Goal: Task Accomplishment & Management: Manage account settings

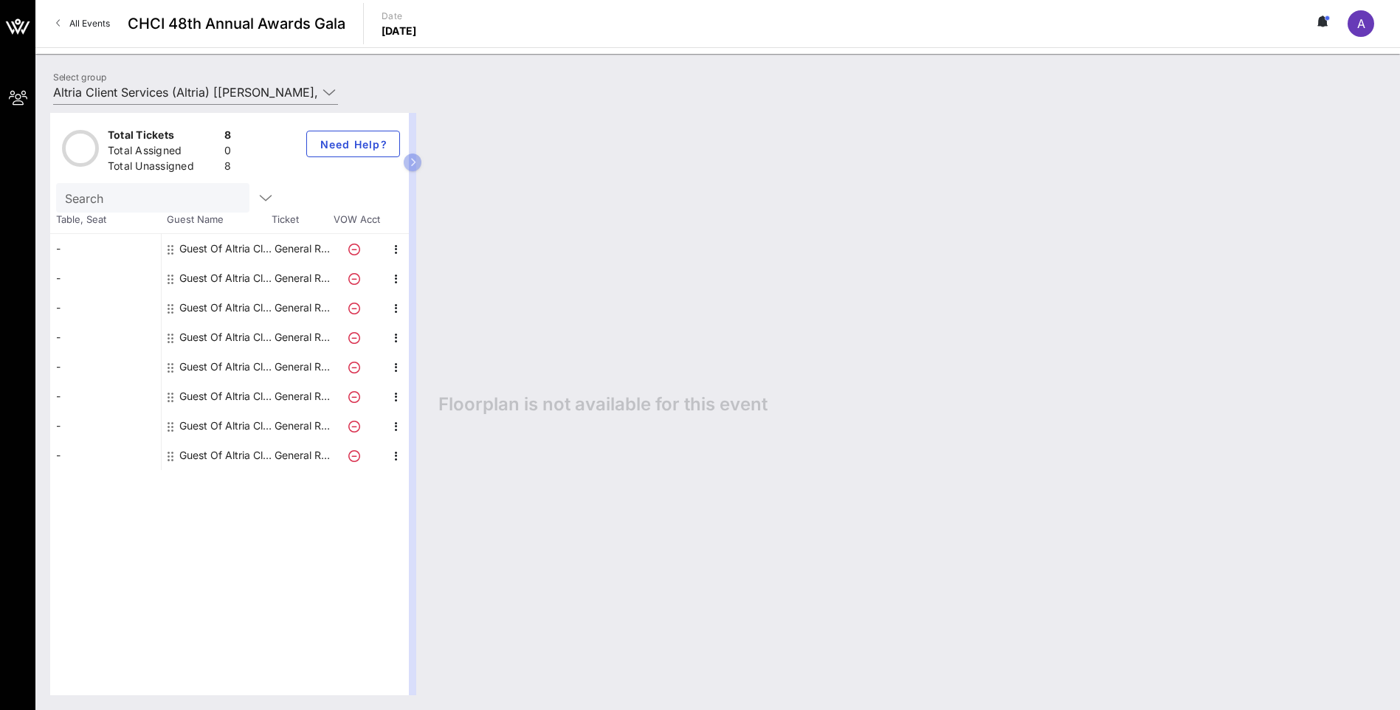
click at [193, 248] on div "Guest Of Altria Client Services" at bounding box center [225, 249] width 93 height 30
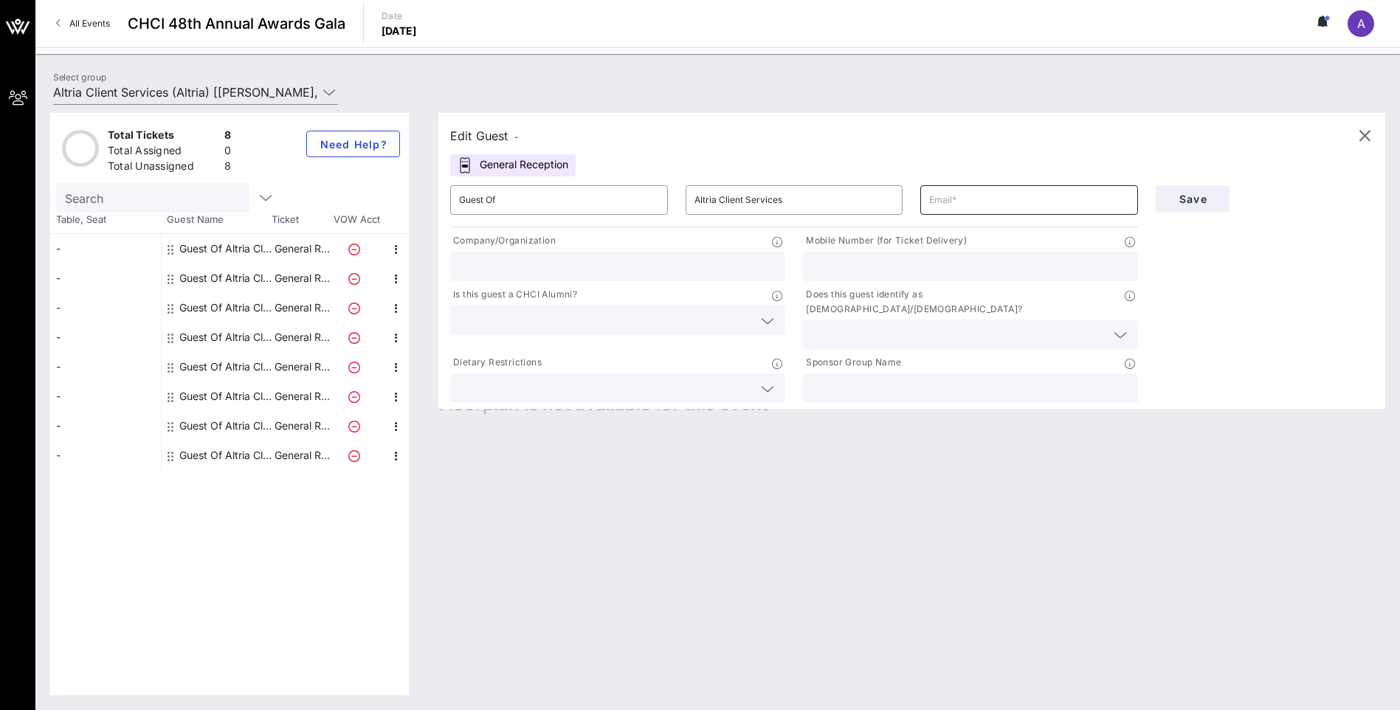
click at [944, 198] on input "text" at bounding box center [1029, 200] width 200 height 24
type input "[PERSON_NAME][EMAIL_ADDRESS][PERSON_NAME][DOMAIN_NAME]"
type input "Altria"
type input "2027542679"
click at [531, 271] on input "Altria" at bounding box center [617, 266] width 317 height 19
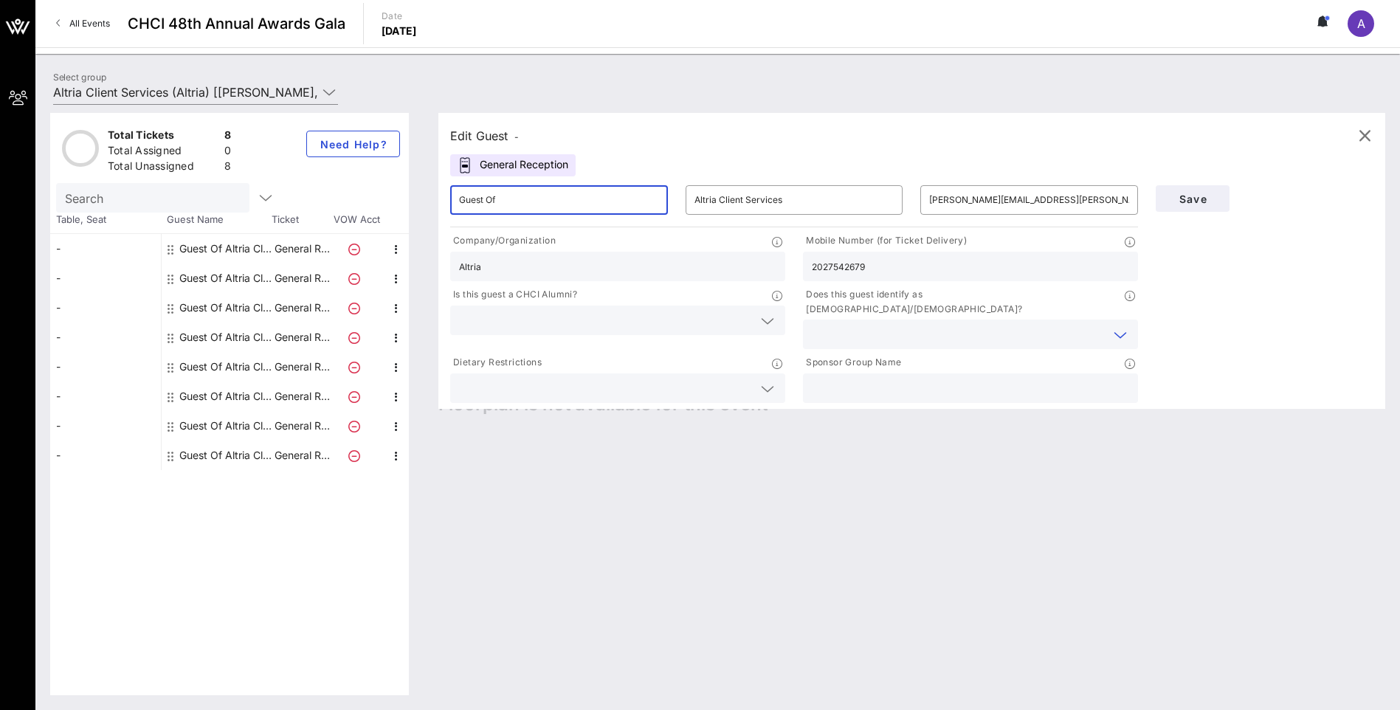
click at [619, 200] on input "Guest Of" at bounding box center [559, 200] width 200 height 24
type input "Guest Of"
click at [497, 267] on input "Altria" at bounding box center [617, 266] width 317 height 19
drag, startPoint x: 497, startPoint y: 267, endPoint x: 438, endPoint y: 265, distance: 59.1
click at [438, 265] on div "Edit Guest - General Reception ​ Guest Of ​ Altria Client Services ​ [EMAIL_ADD…" at bounding box center [905, 404] width 962 height 582
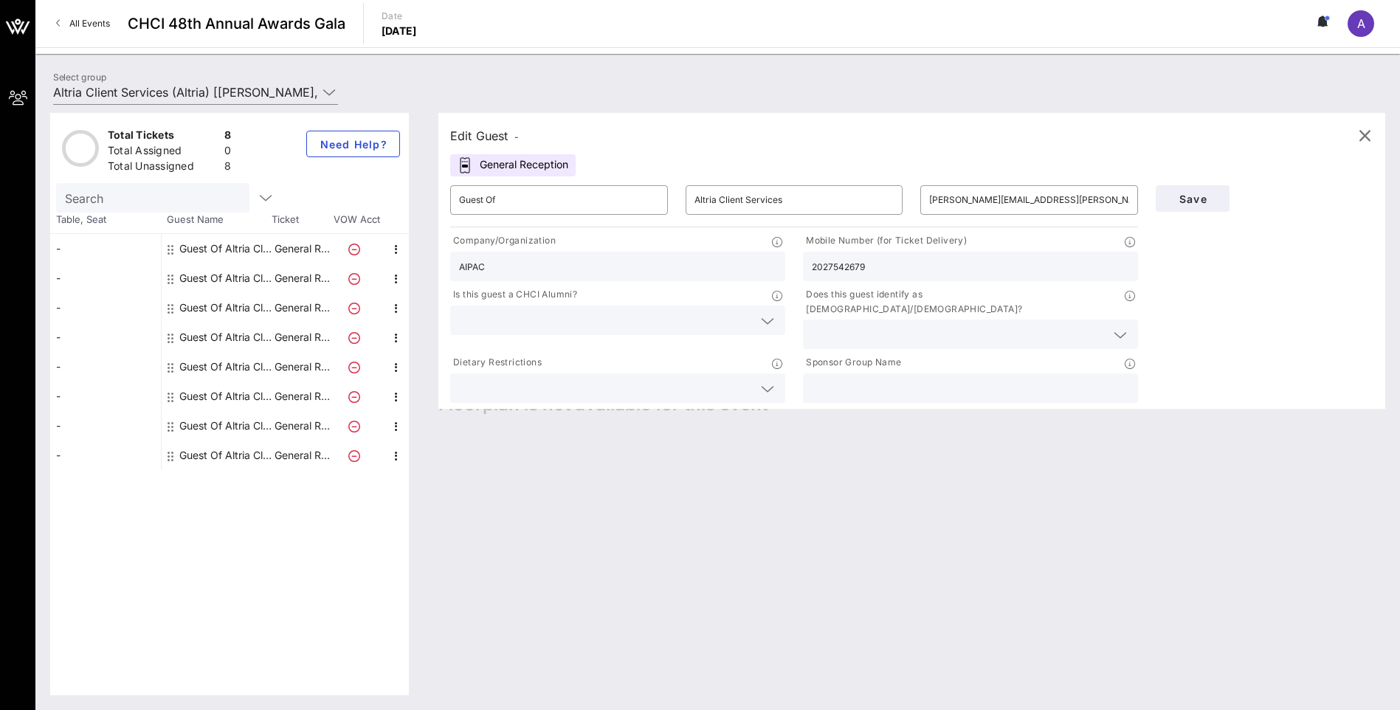
type input "AIPAC"
click at [499, 321] on input "text" at bounding box center [606, 320] width 294 height 19
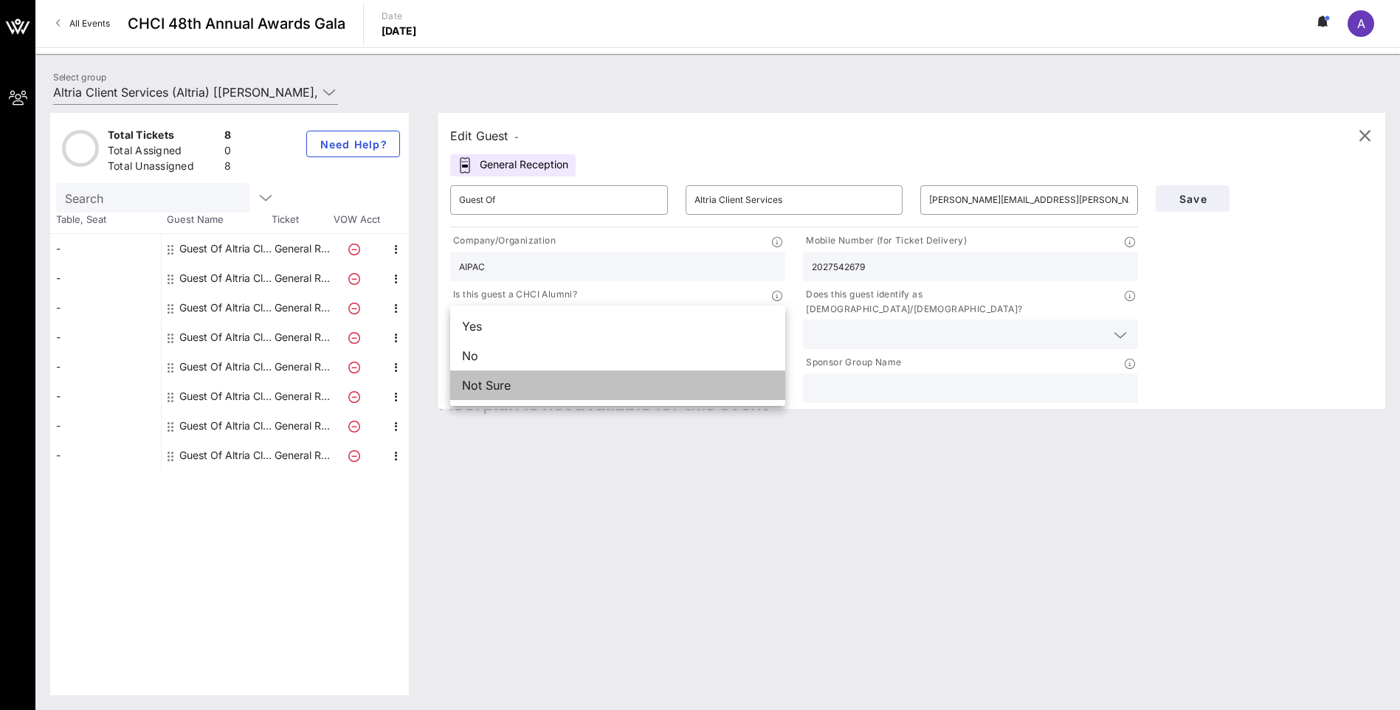
click at [500, 387] on div "Not Sure" at bounding box center [617, 386] width 335 height 30
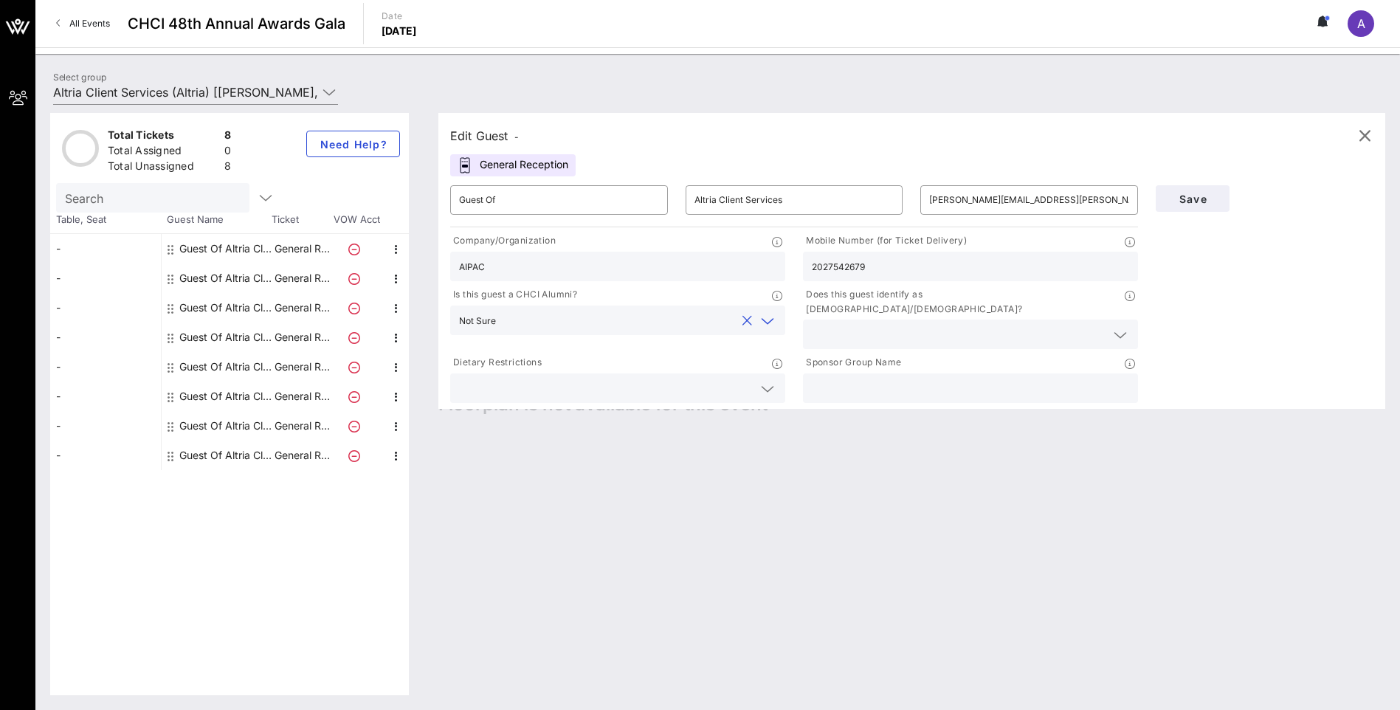
click at [514, 382] on input "text" at bounding box center [606, 388] width 294 height 19
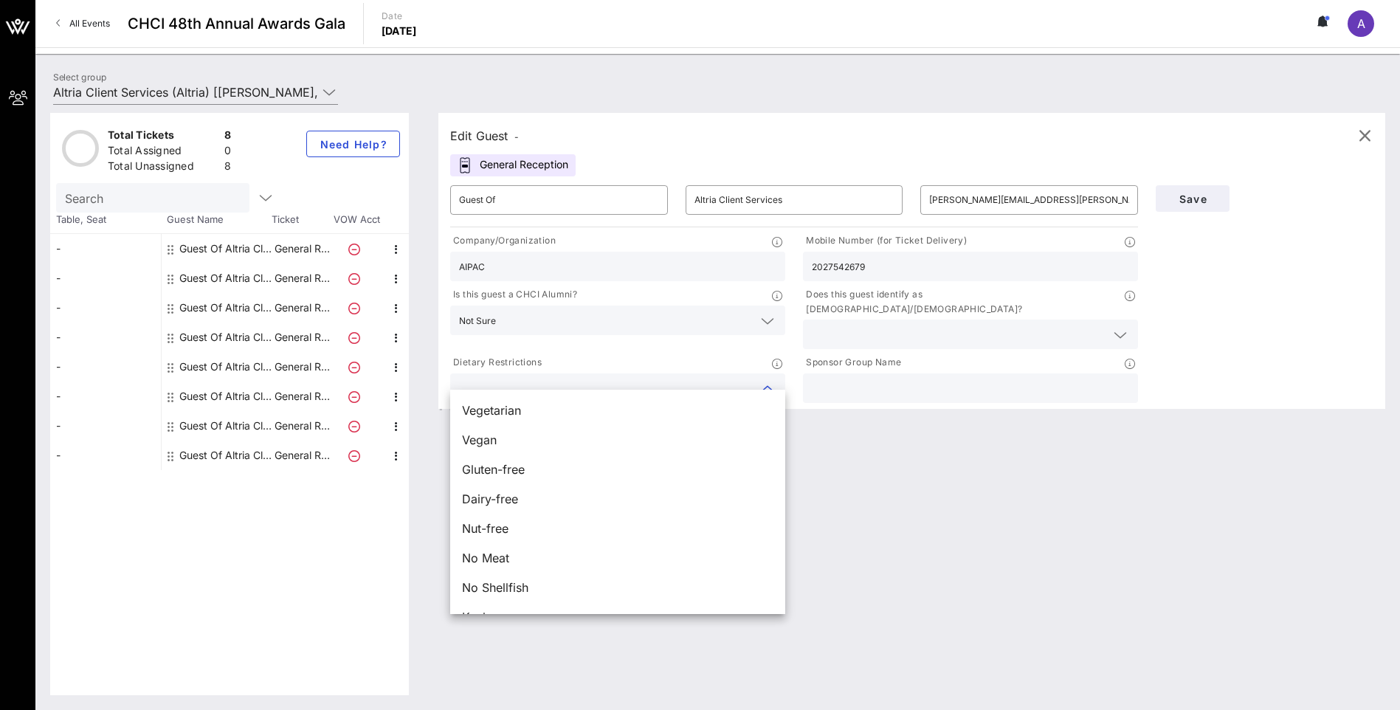
click at [565, 355] on div "Dietary Restrictions" at bounding box center [617, 364] width 335 height 18
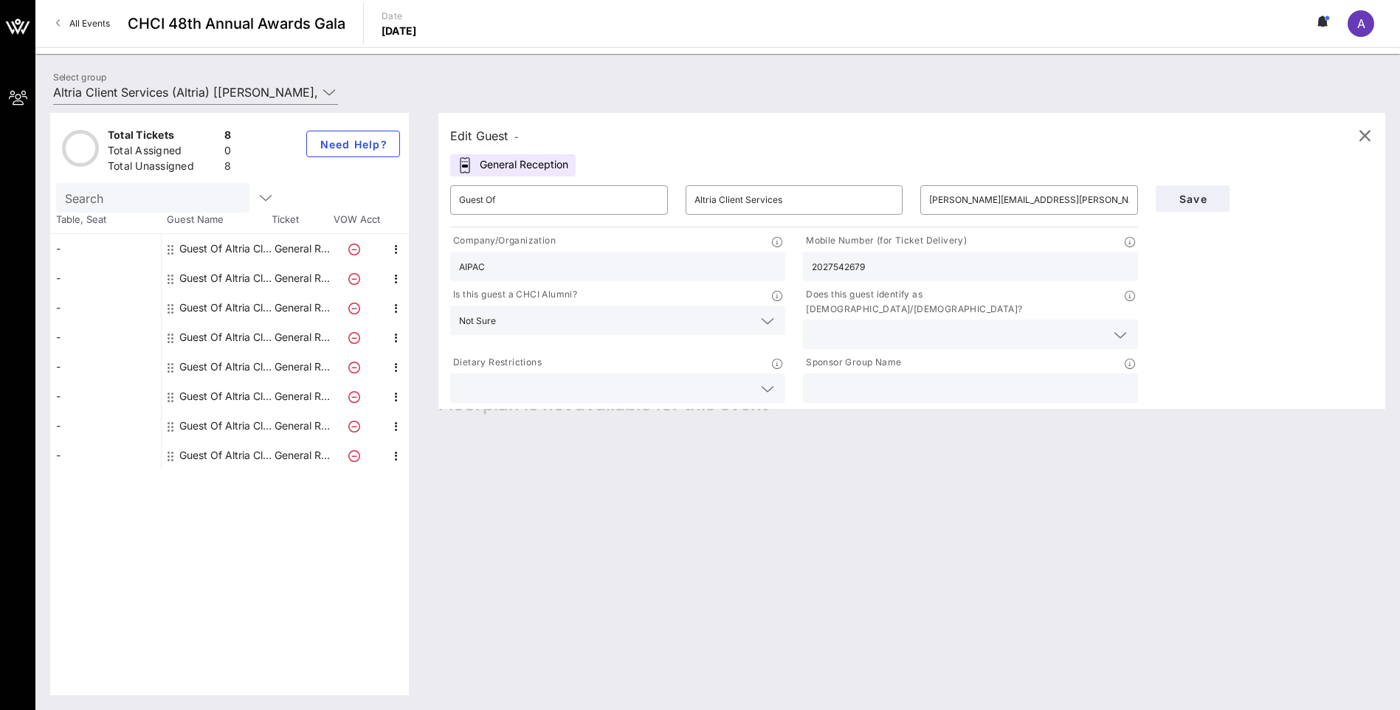
click at [1114, 326] on icon at bounding box center [1120, 335] width 13 height 18
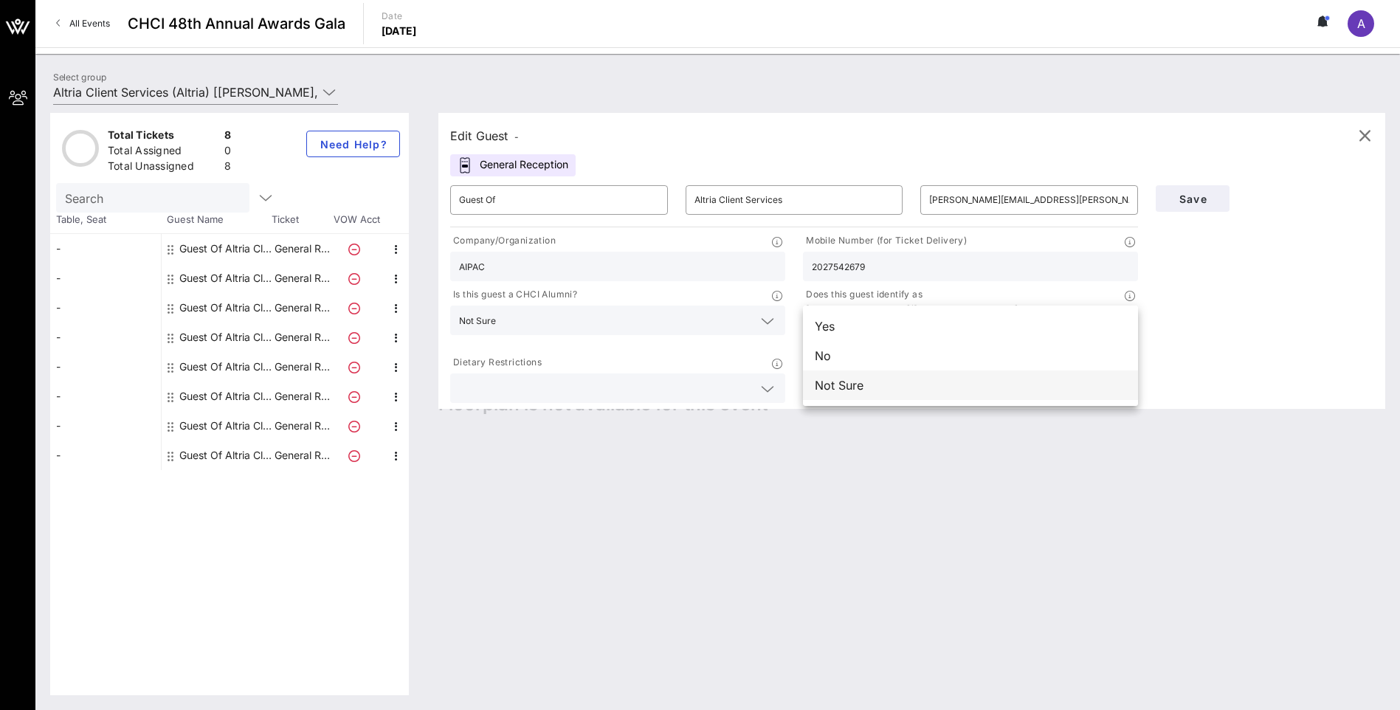
click at [923, 384] on div "Not Sure" at bounding box center [970, 386] width 335 height 30
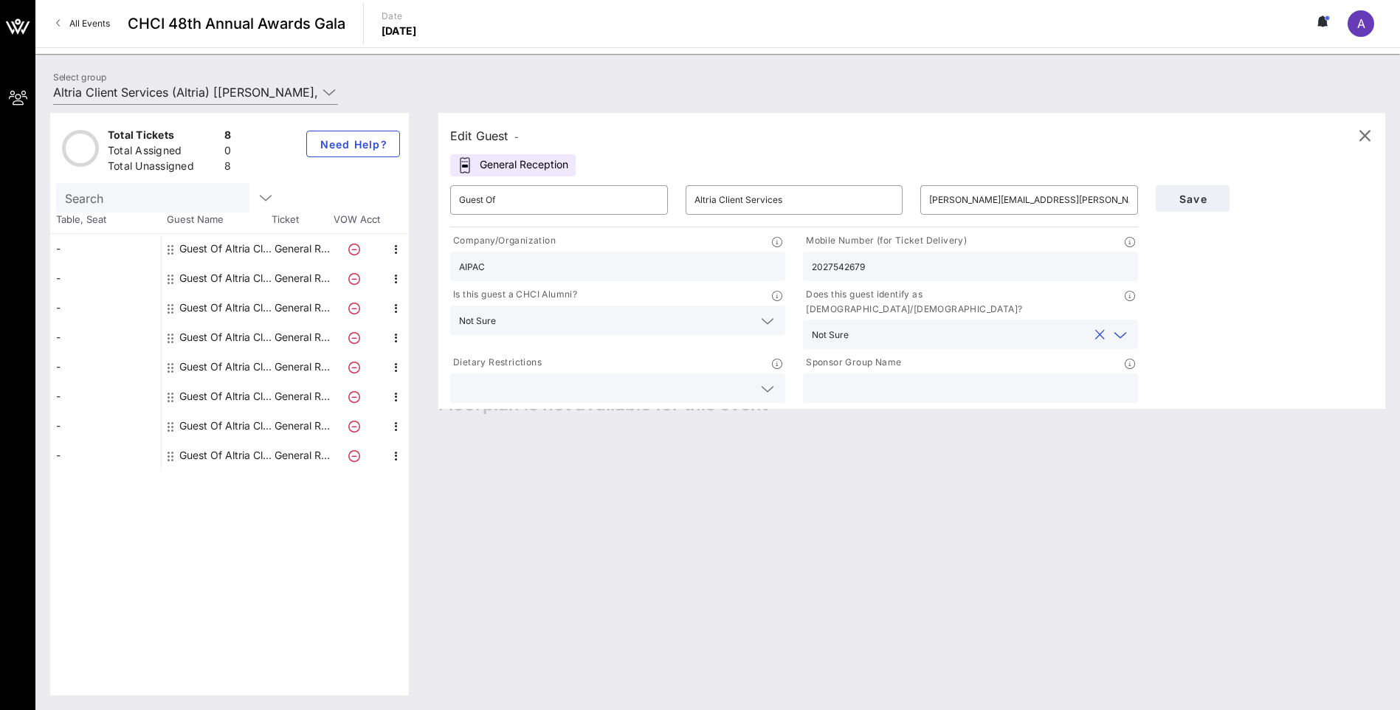
click at [1078, 379] on input "text" at bounding box center [970, 388] width 317 height 19
click at [1194, 200] on span "Save" at bounding box center [1193, 199] width 50 height 13
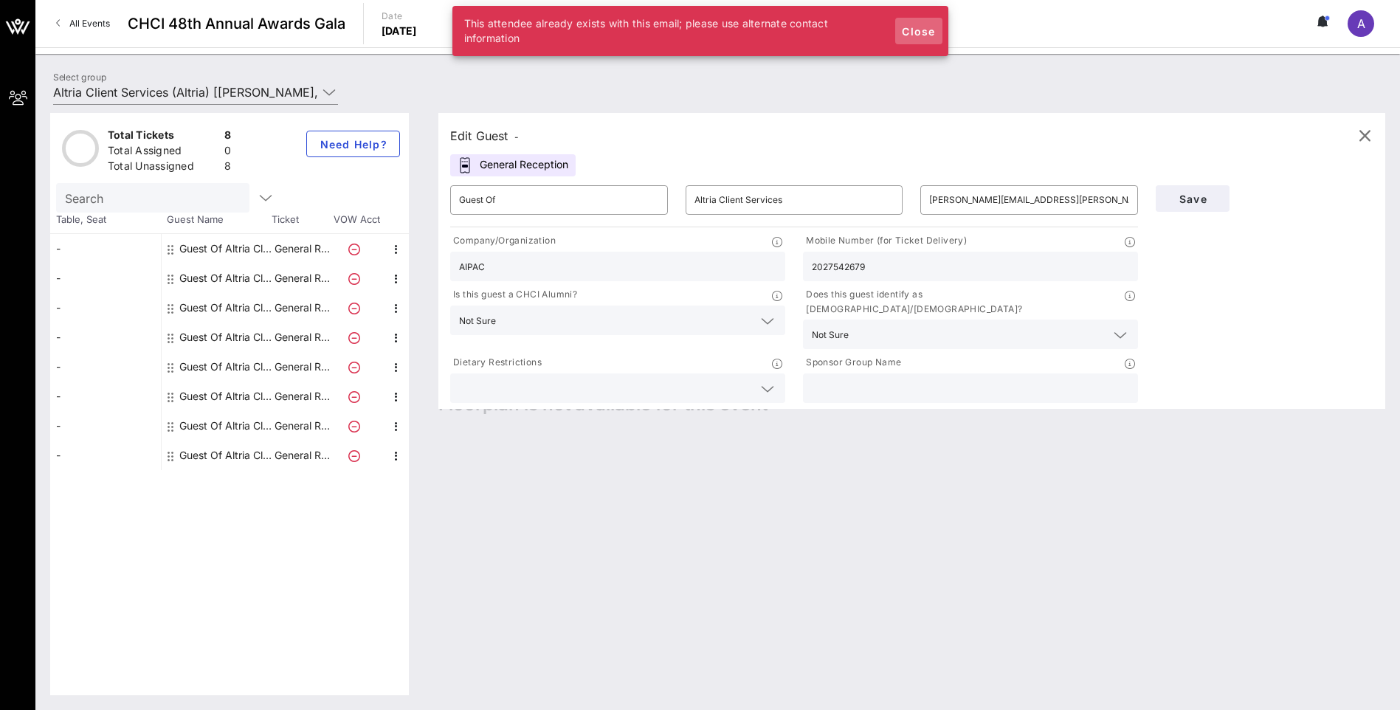
click at [913, 35] on span "Close" at bounding box center [918, 31] width 35 height 13
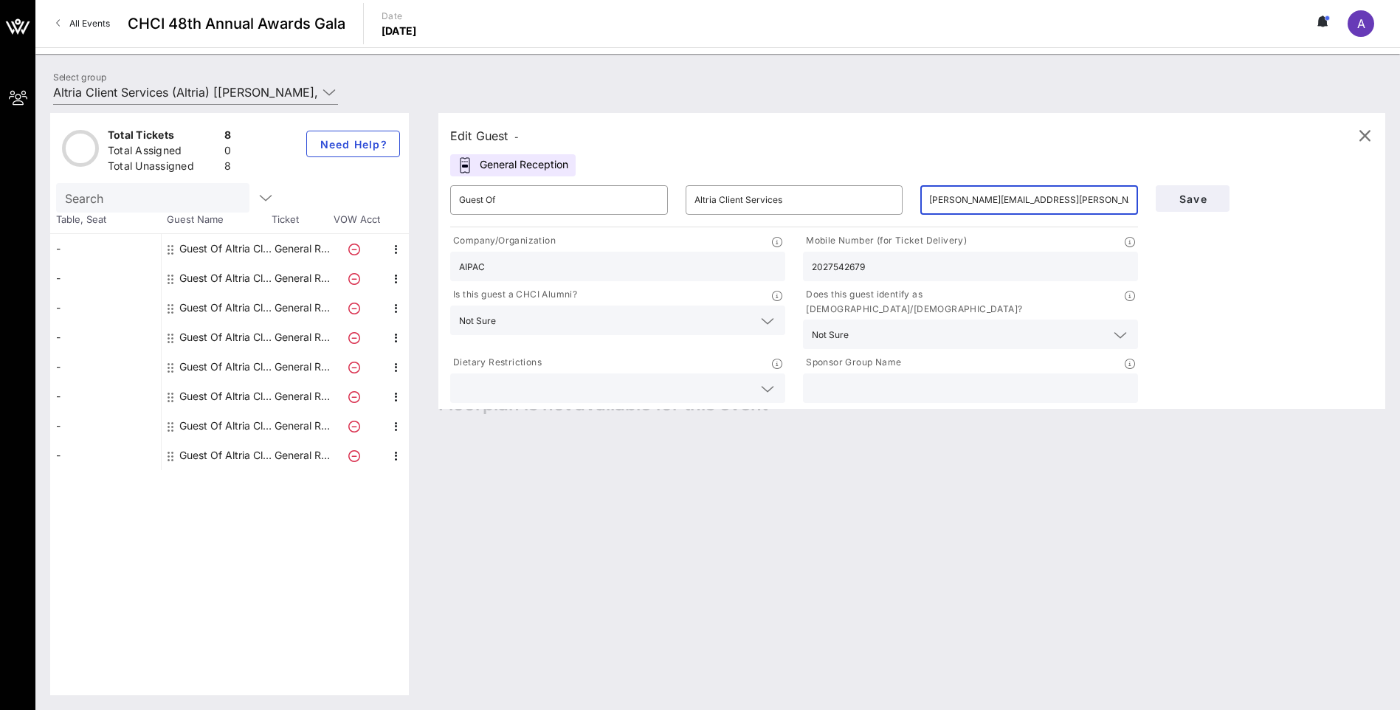
click at [960, 202] on input "[PERSON_NAME][EMAIL_ADDRESS][PERSON_NAME][DOMAIN_NAME]" at bounding box center [1029, 200] width 200 height 24
type input "[EMAIL_ADDRESS][DOMAIN_NAME]"
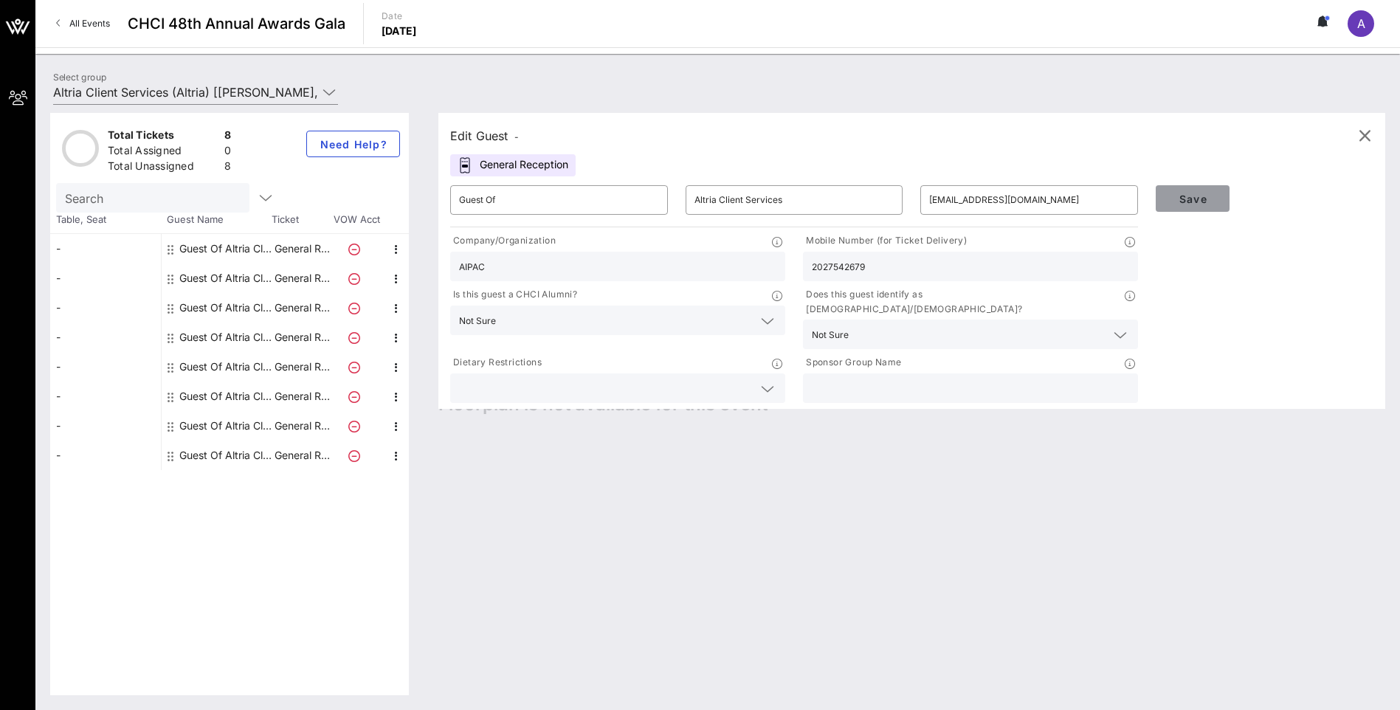
click at [1197, 198] on span "Save" at bounding box center [1193, 199] width 50 height 13
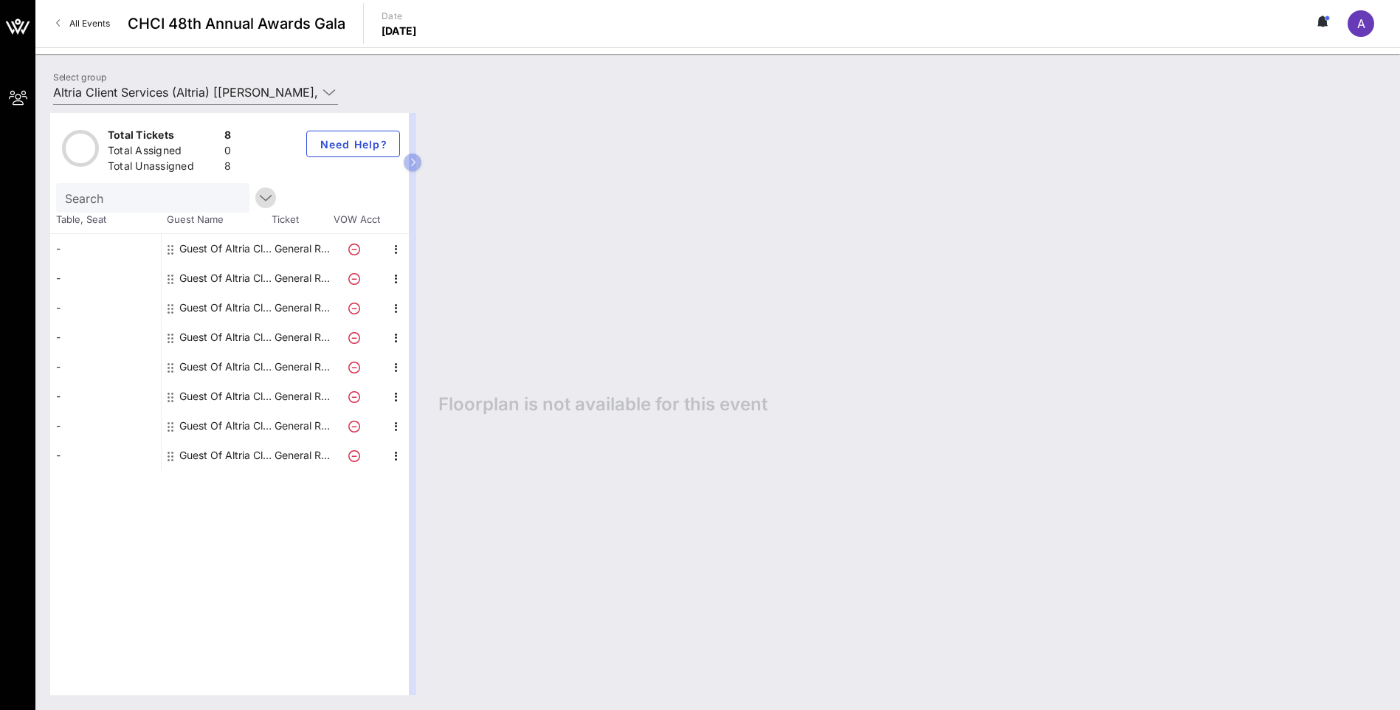
click at [257, 193] on icon "button" at bounding box center [266, 198] width 18 height 18
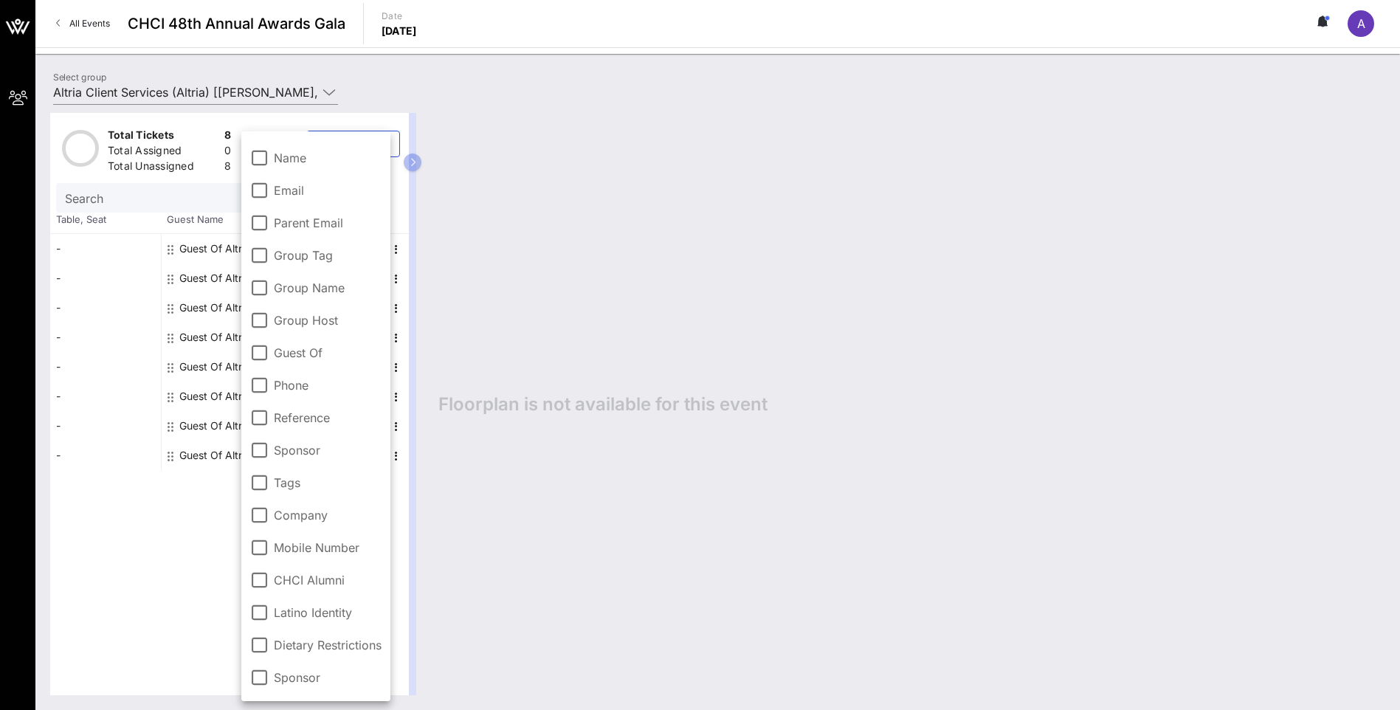
click at [162, 203] on input "Search" at bounding box center [151, 197] width 173 height 19
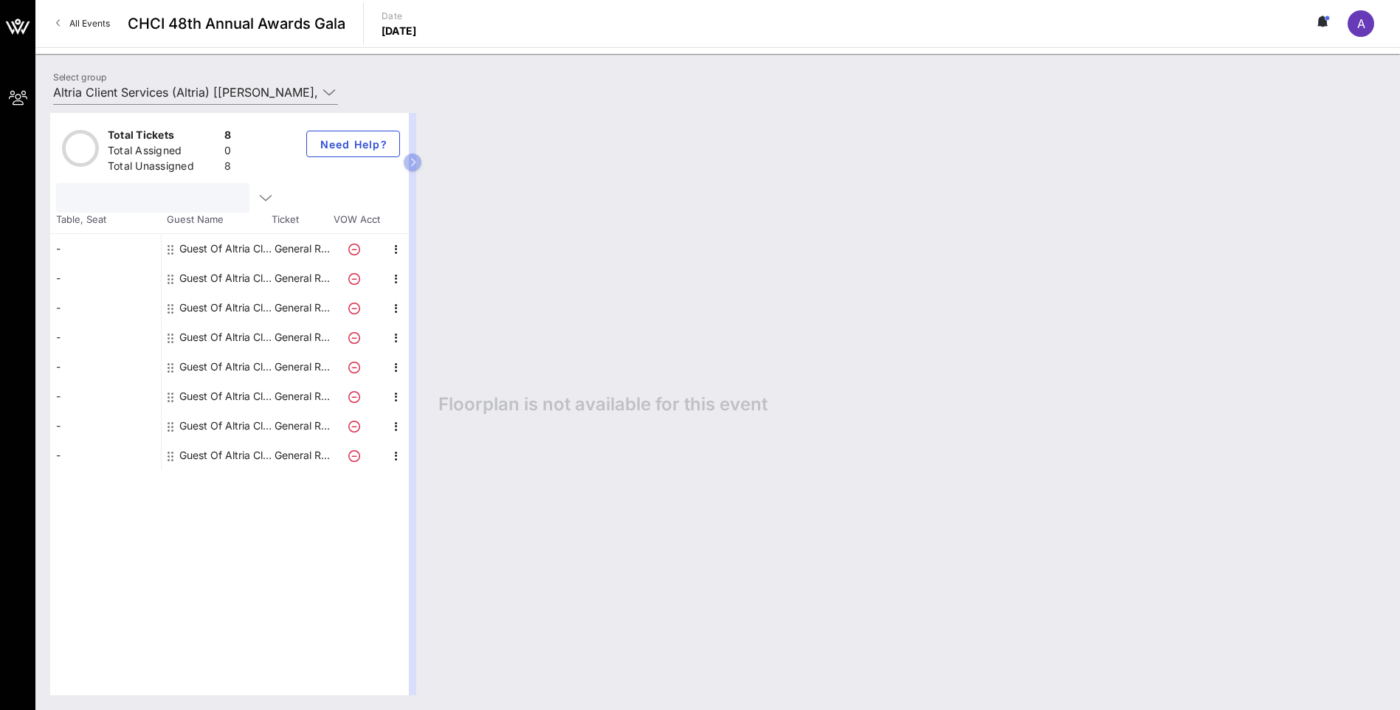
click at [354, 253] on icon at bounding box center [354, 250] width 12 height 12
click at [402, 247] on icon "button" at bounding box center [397, 250] width 18 height 18
click at [432, 250] on div "Edit" at bounding box center [434, 254] width 30 height 12
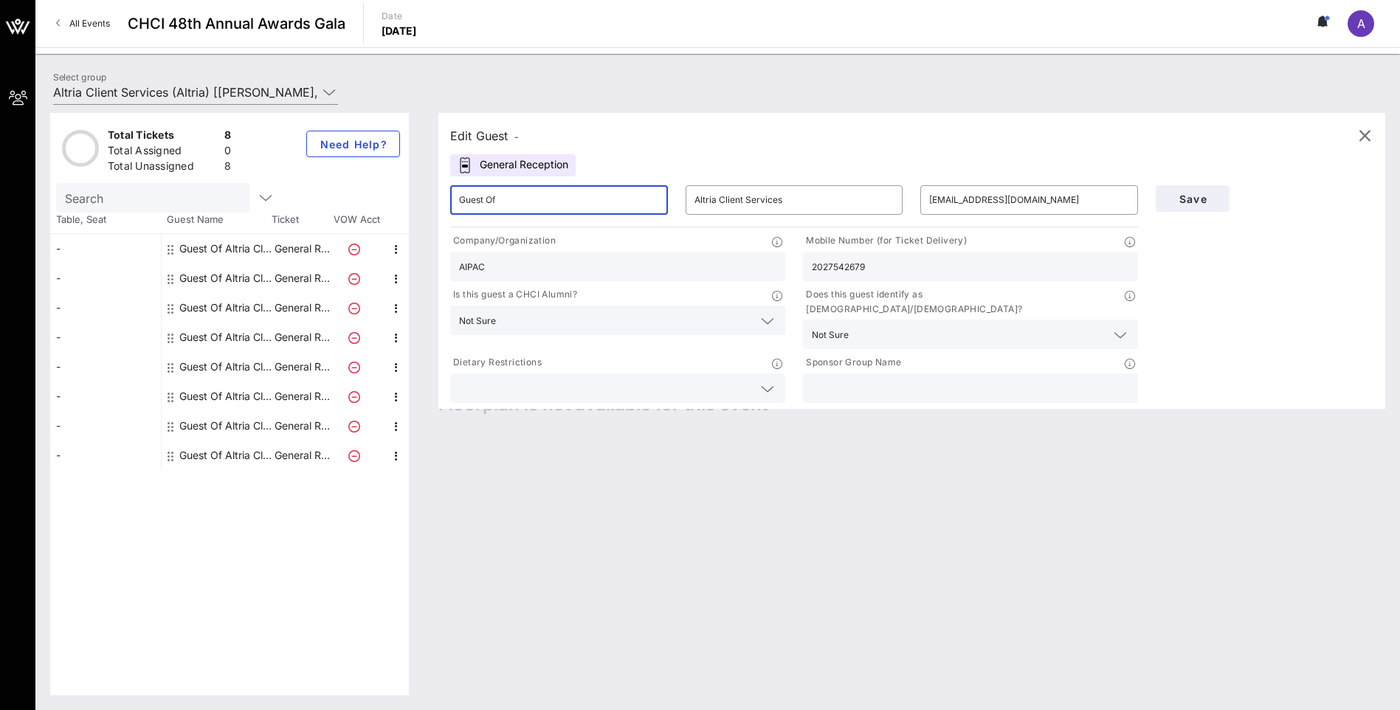
drag, startPoint x: 522, startPoint y: 202, endPoint x: 421, endPoint y: 202, distance: 101.1
click at [421, 202] on div "Total Tickets 8 Total Assigned 0 Total Unassigned 8 Need Help? Search Table, Se…" at bounding box center [717, 404] width 1335 height 582
drag, startPoint x: 824, startPoint y: 207, endPoint x: 637, endPoint y: 196, distance: 187.1
click at [637, 196] on div "​ [PERSON_NAME] ​ Altria Client Services ​ [EMAIL_ADDRESS][DOMAIN_NAME]" at bounding box center [794, 199] width 706 height 47
type input "[PERSON_NAME]"
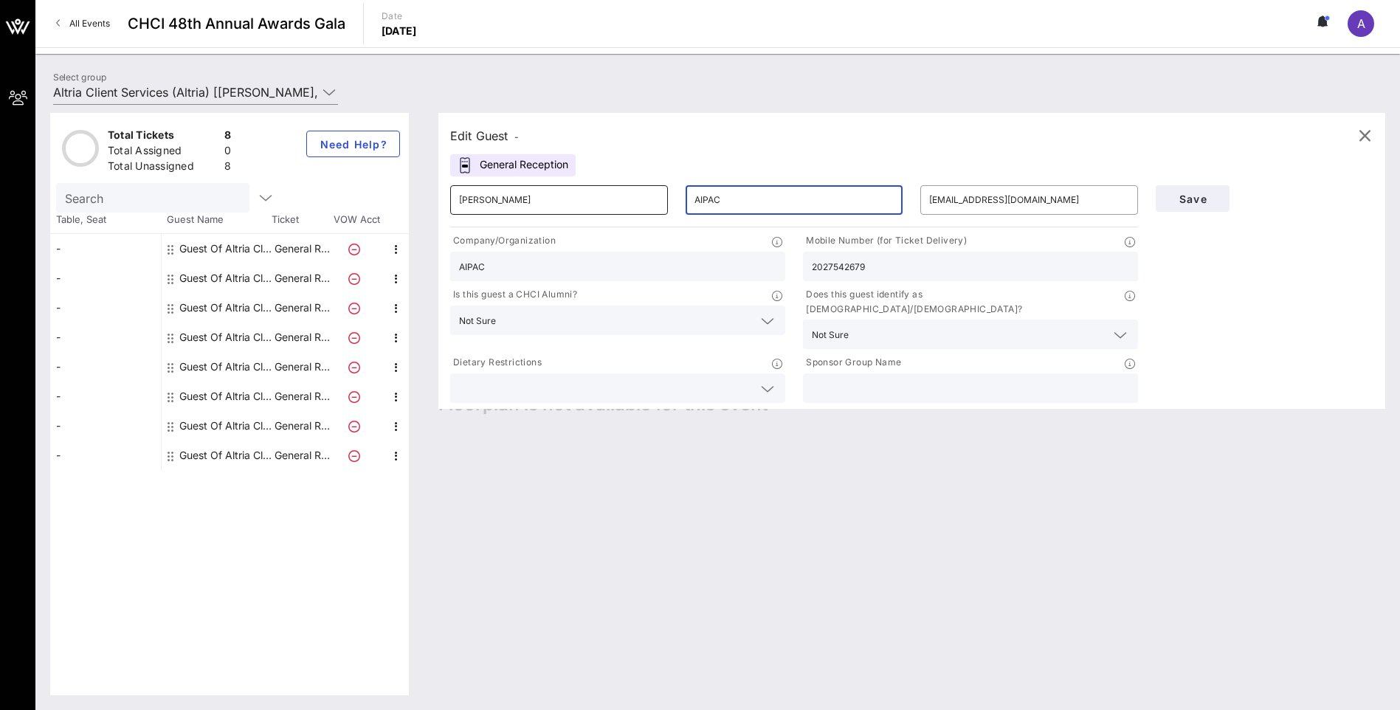
type input "AIPAC"
drag, startPoint x: 1017, startPoint y: 263, endPoint x: 749, endPoint y: 260, distance: 268.0
click at [749, 260] on div "Company/Organization AIPAC Mobile Number (for Ticket Delivery) 2027542679 Is th…" at bounding box center [794, 318] width 706 height 176
click at [1191, 193] on span "Save" at bounding box center [1193, 199] width 50 height 13
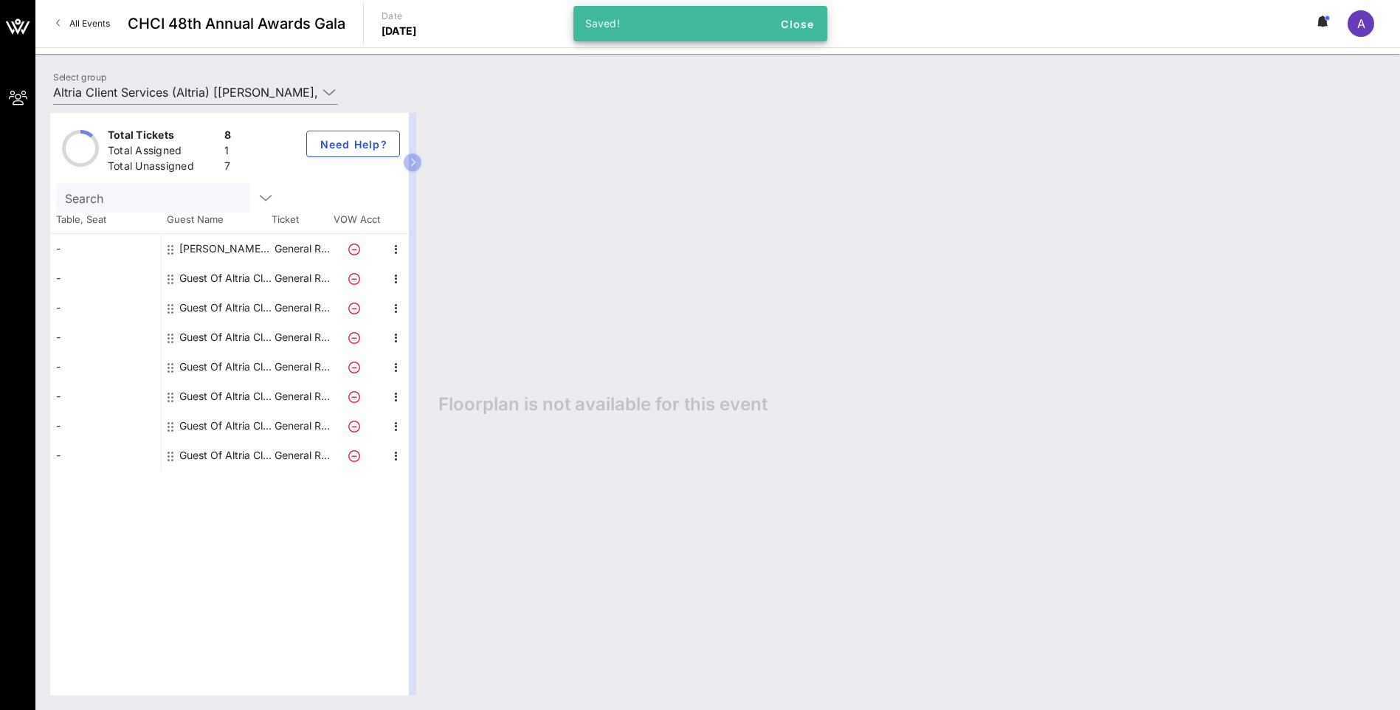
click at [229, 275] on div "Guest Of Altria Client Services" at bounding box center [225, 279] width 93 height 30
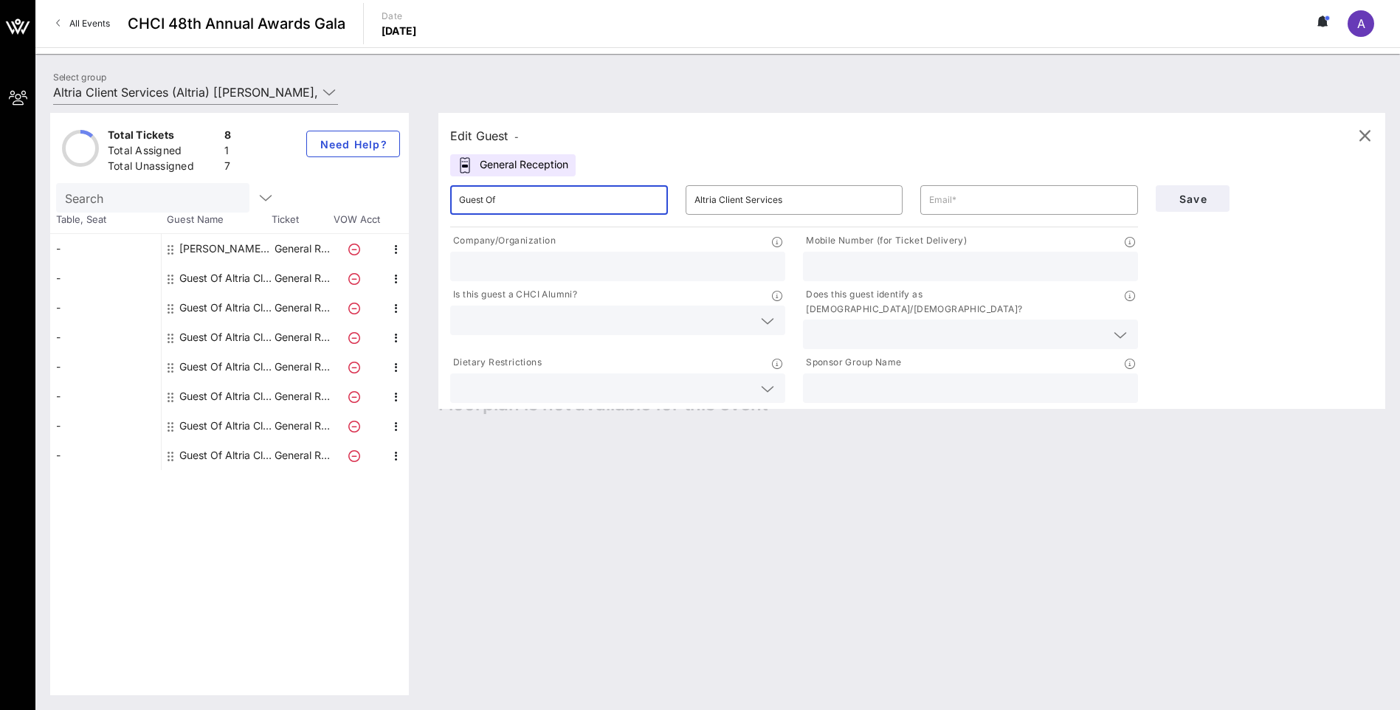
drag, startPoint x: 502, startPoint y: 205, endPoint x: 406, endPoint y: 187, distance: 97.6
click at [406, 187] on div "Total Tickets 8 Total Assigned 1 Total Unassigned 7 Need Help? Search Table, Se…" at bounding box center [717, 404] width 1335 height 582
type input "[PERSON_NAME]"
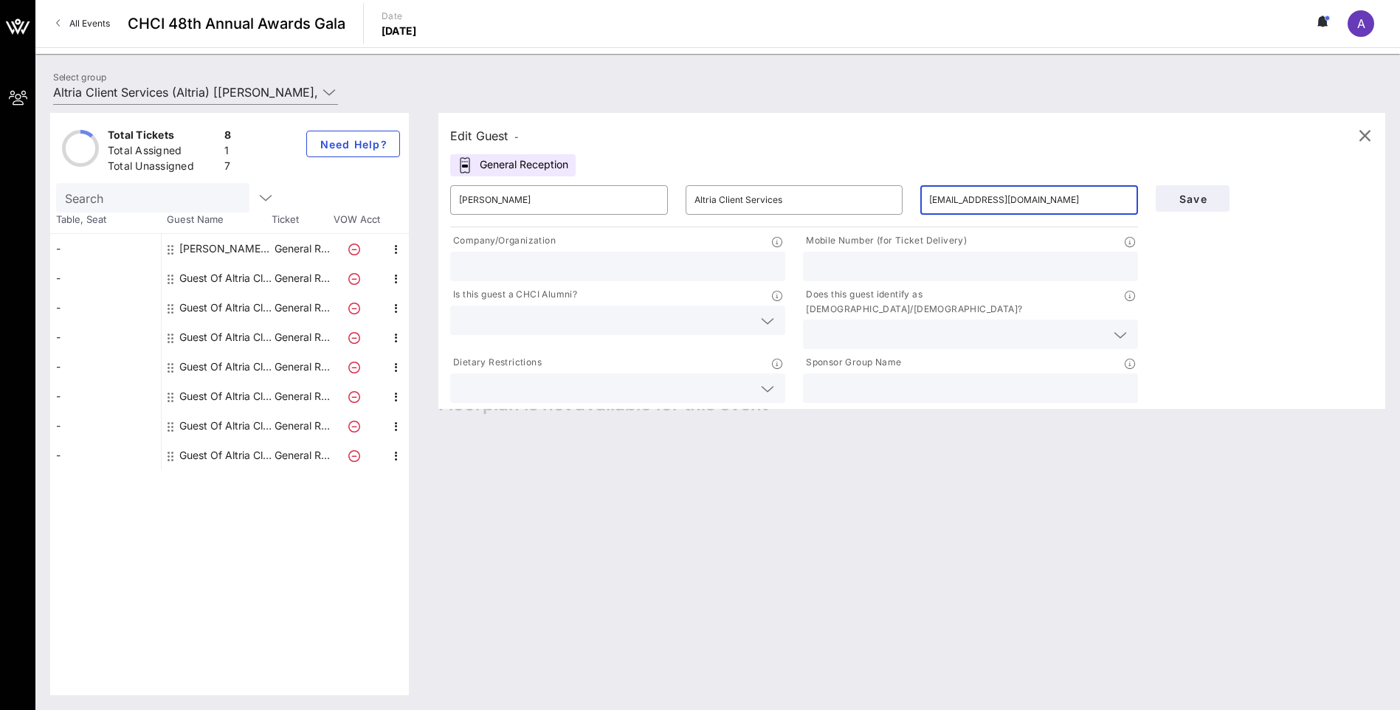
type input "[EMAIL_ADDRESS][DOMAIN_NAME]"
type input "AIPAC"
click at [508, 317] on input "text" at bounding box center [606, 320] width 294 height 19
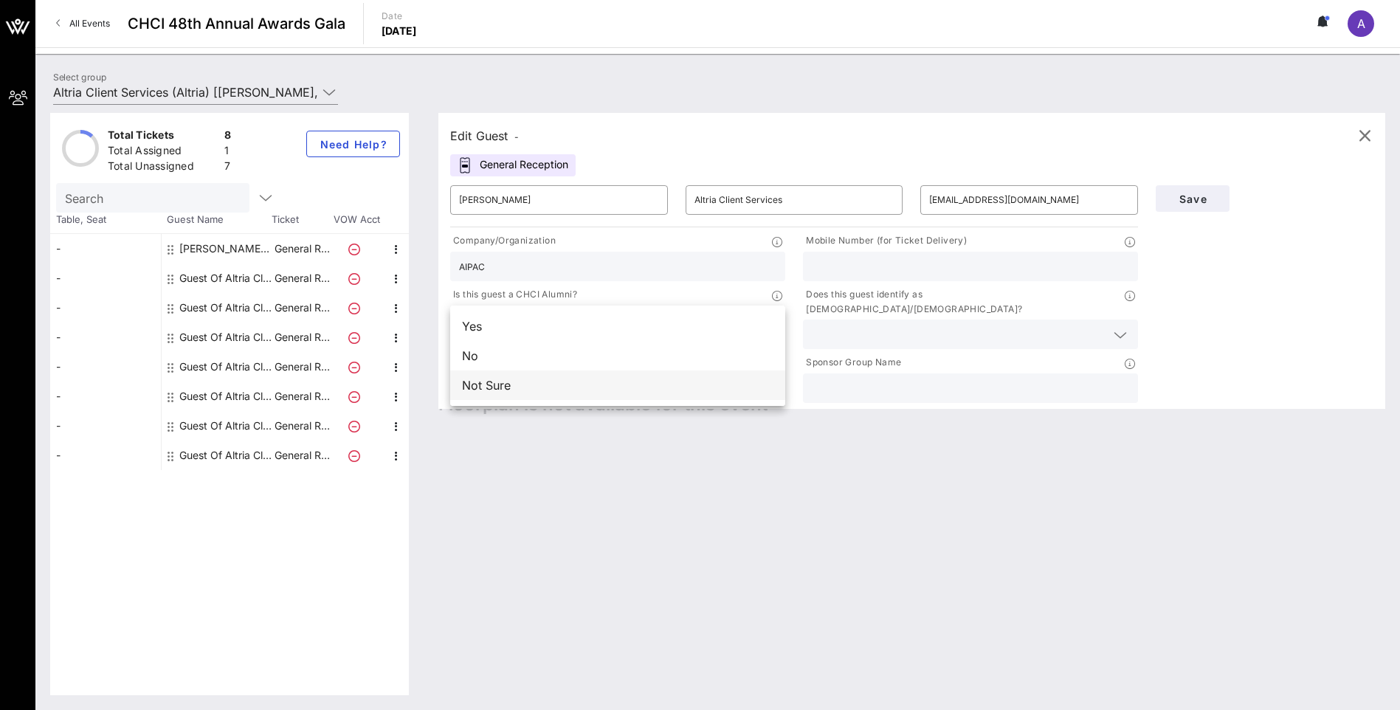
click at [618, 380] on div "Not Sure" at bounding box center [617, 386] width 335 height 30
click at [834, 325] on input "text" at bounding box center [959, 334] width 294 height 19
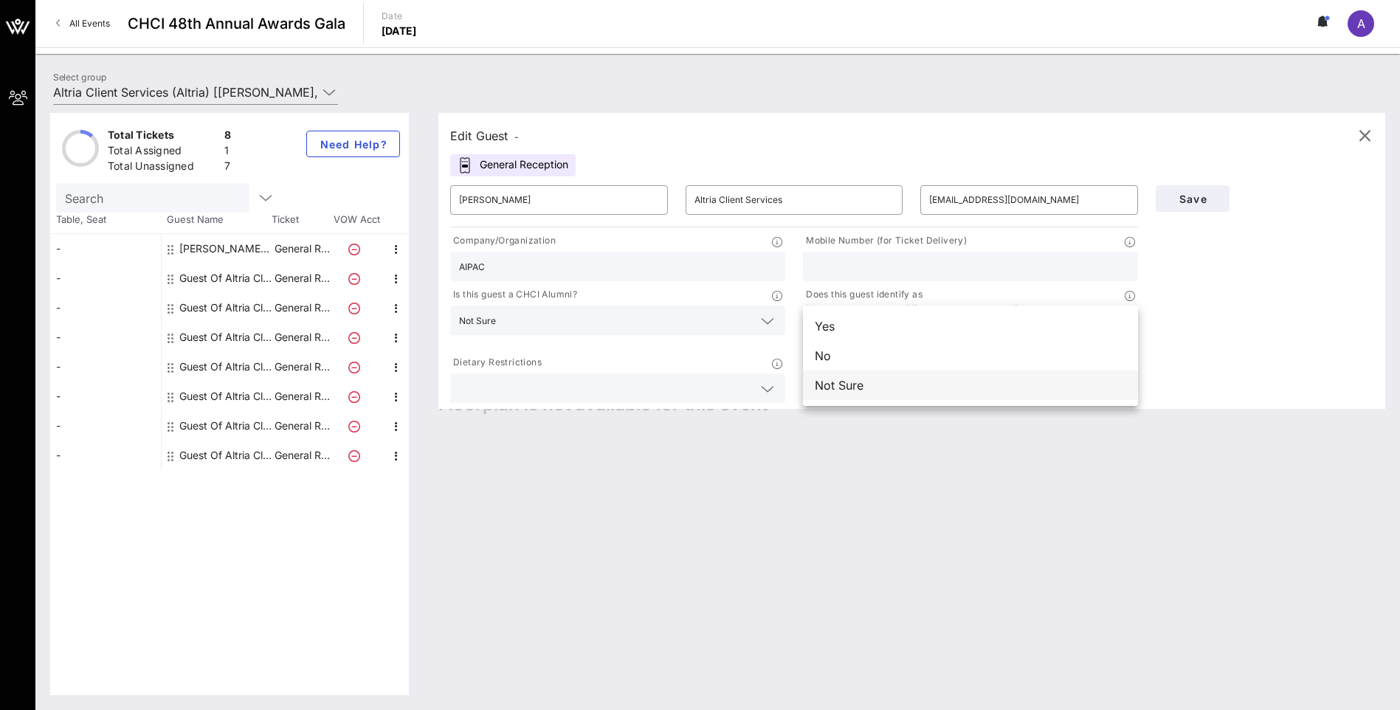
click at [846, 386] on div "Not Sure" at bounding box center [970, 386] width 335 height 30
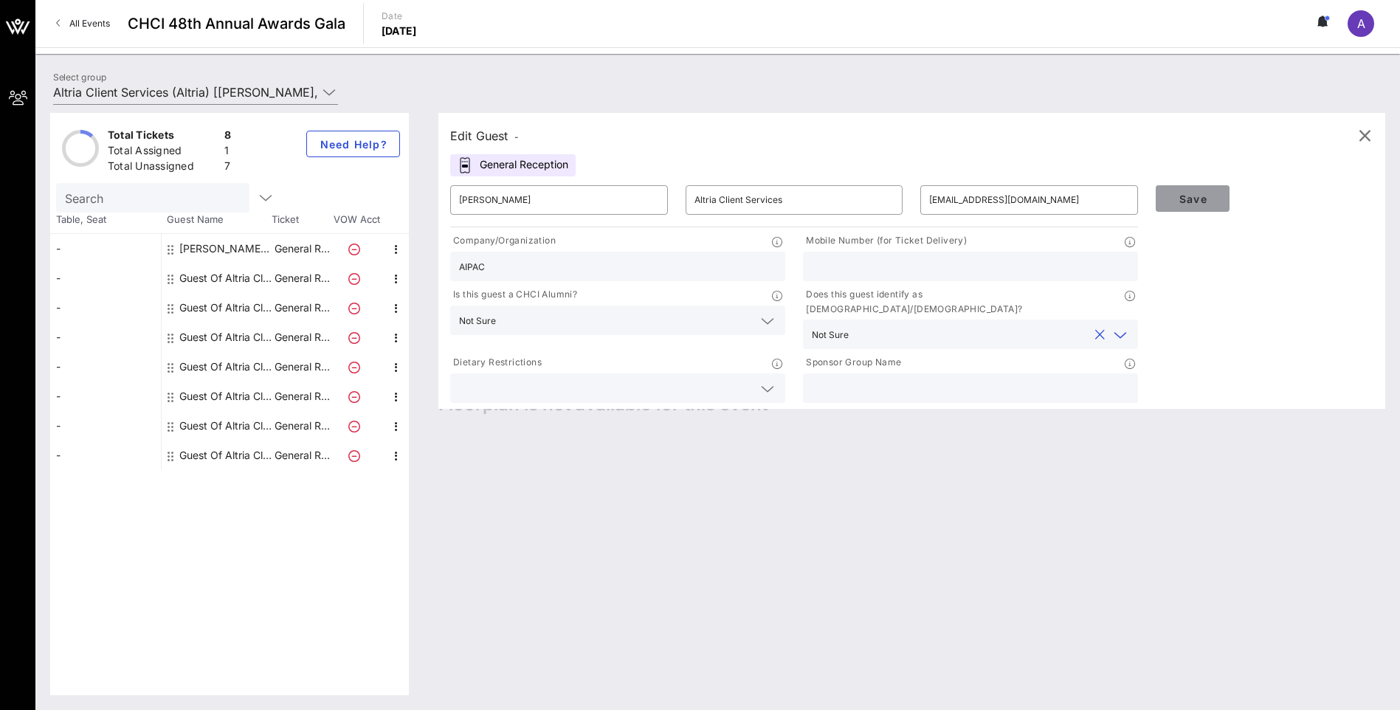
click at [1181, 199] on span "Save" at bounding box center [1193, 199] width 50 height 13
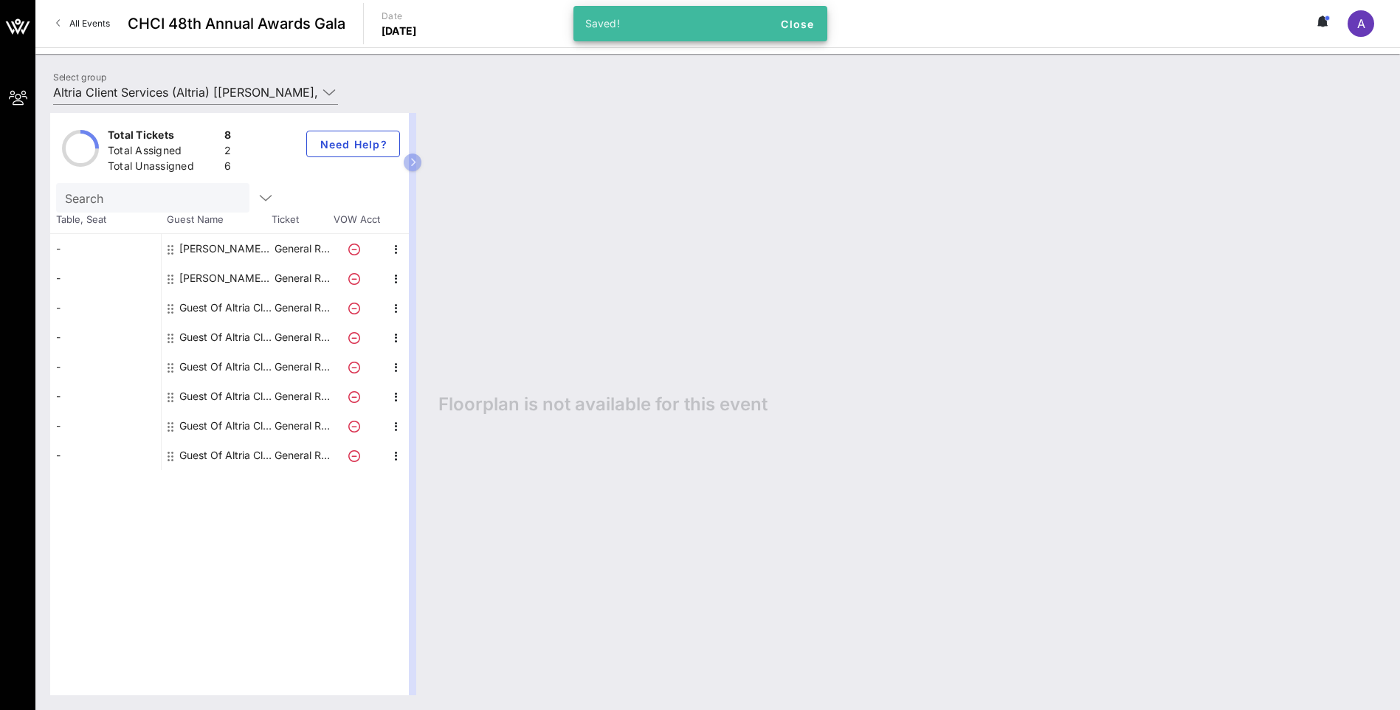
click at [207, 303] on div "Guest Of Altria Client Services" at bounding box center [225, 308] width 93 height 30
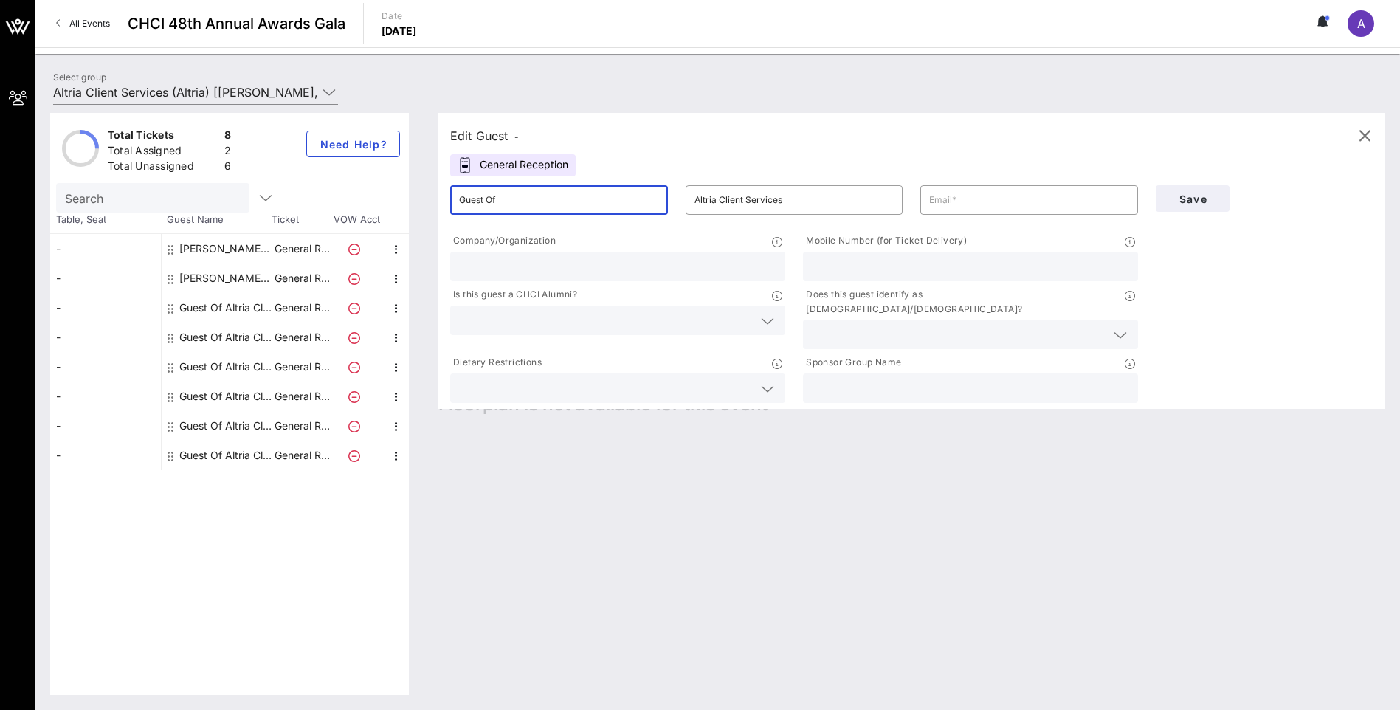
drag, startPoint x: 529, startPoint y: 202, endPoint x: 415, endPoint y: 209, distance: 114.6
click at [415, 209] on div "Total Tickets 8 Total Assigned 2 Total Unassigned 6 Need Help? Search Table, Se…" at bounding box center [717, 404] width 1335 height 582
type input "[PERSON_NAME]"
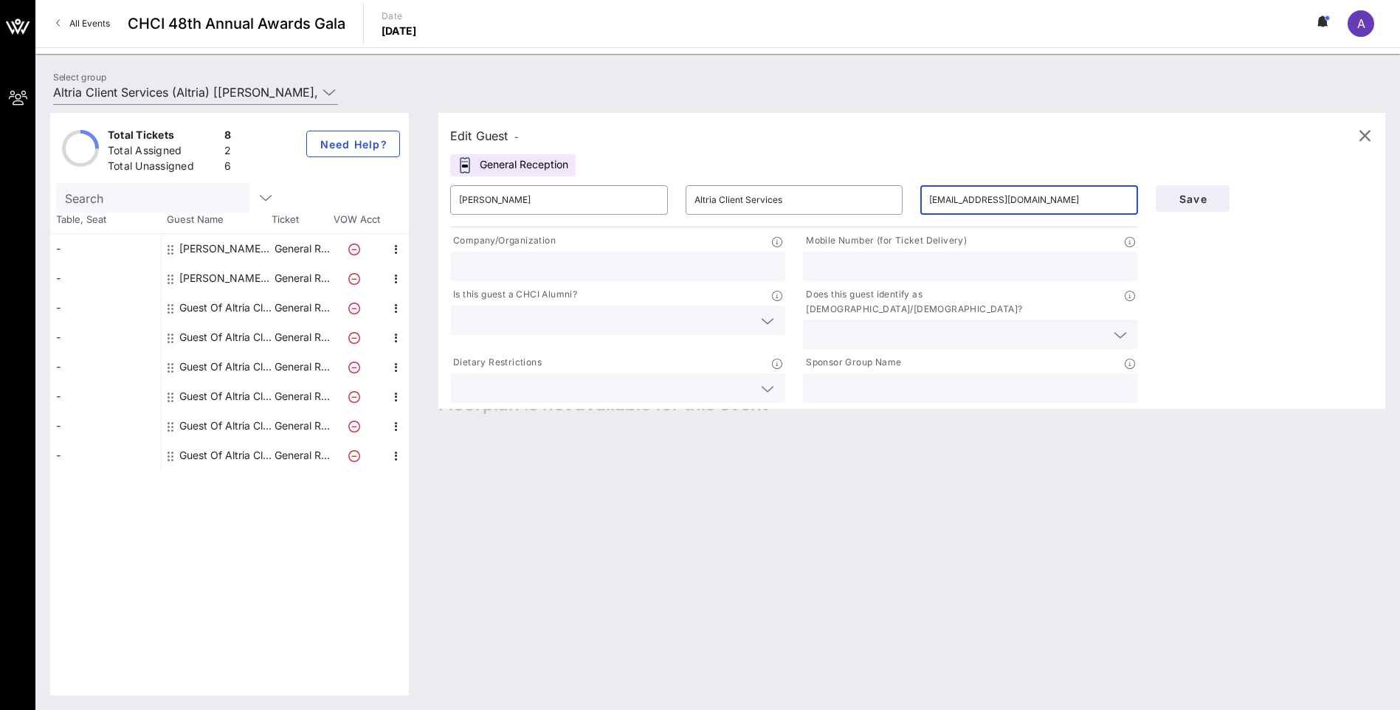
type input "[EMAIL_ADDRESS][DOMAIN_NAME]"
click at [662, 266] on input "text" at bounding box center [617, 266] width 317 height 19
type input "FGS Global"
click at [650, 318] on input "text" at bounding box center [606, 320] width 294 height 19
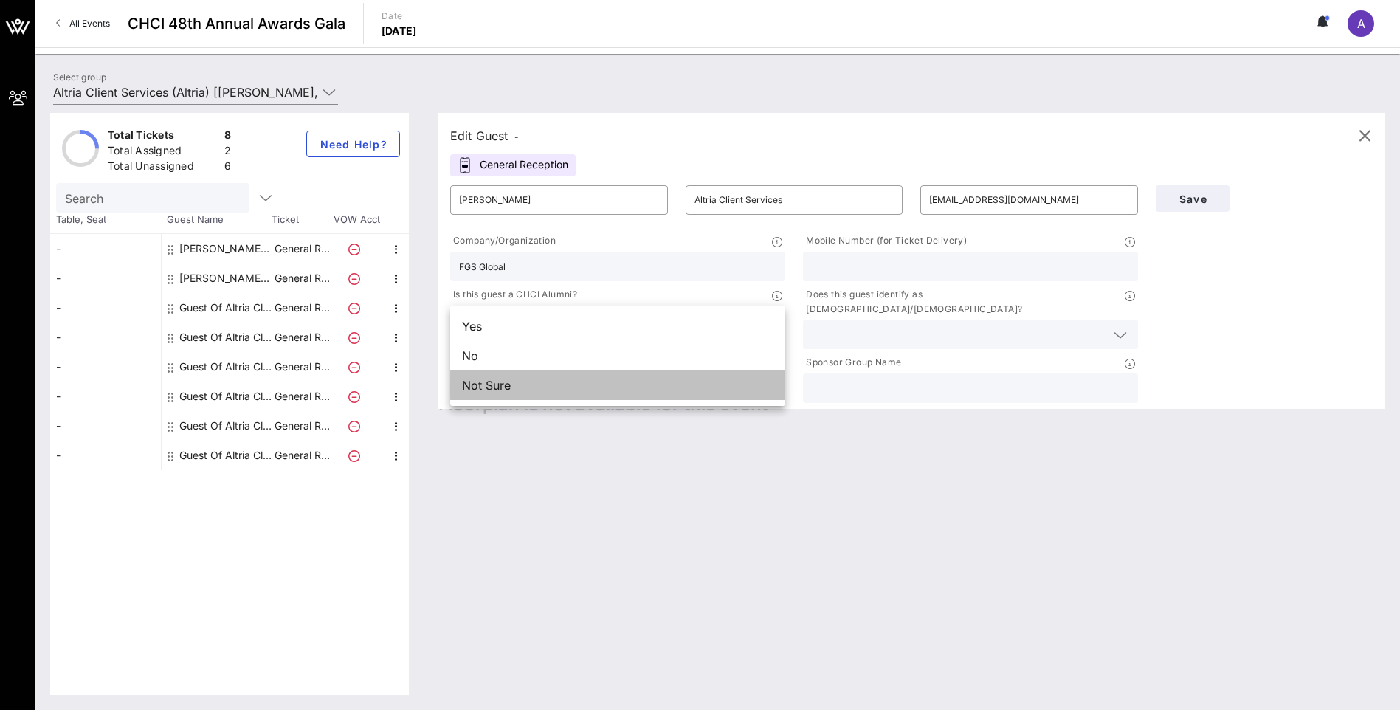
click at [632, 381] on div "Not Sure" at bounding box center [617, 386] width 335 height 30
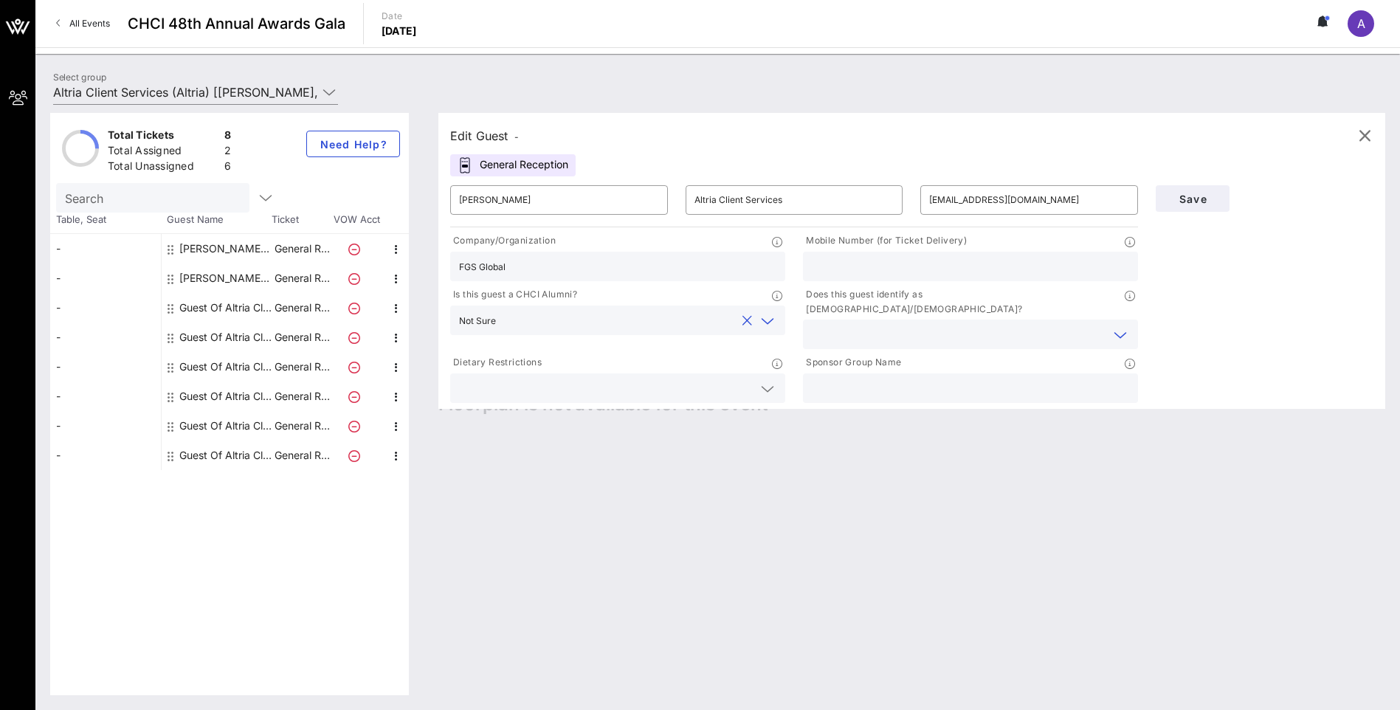
click at [839, 325] on input "text" at bounding box center [959, 334] width 294 height 19
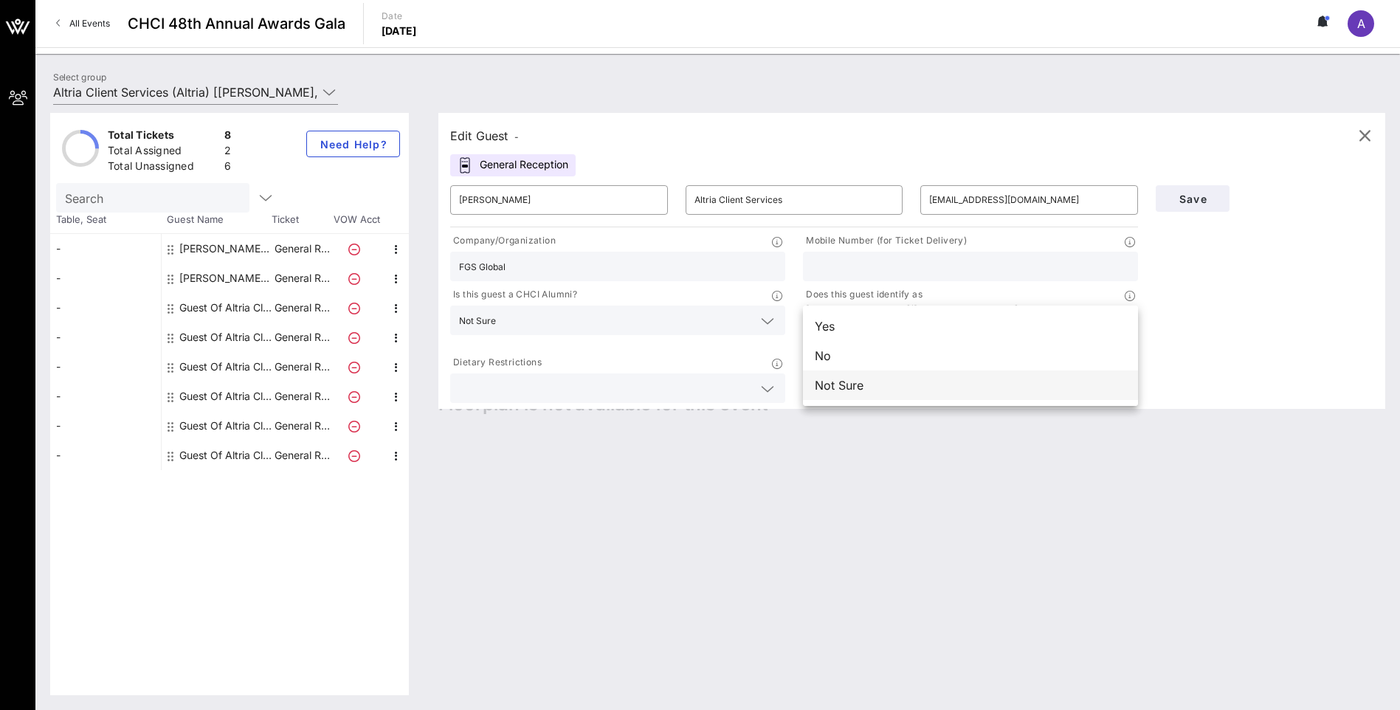
click at [841, 381] on div "Not Sure" at bounding box center [970, 386] width 335 height 30
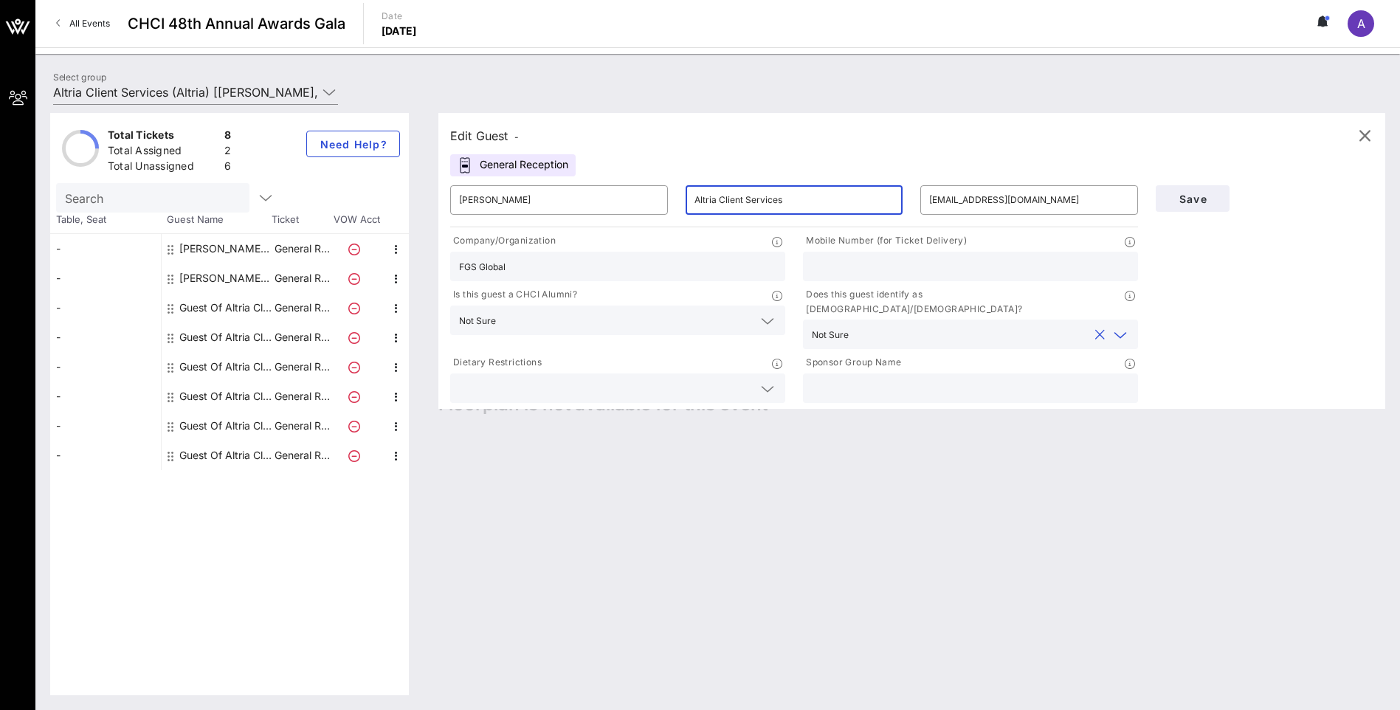
drag, startPoint x: 793, startPoint y: 196, endPoint x: 597, endPoint y: 181, distance: 197.0
click at [598, 181] on div "​ [PERSON_NAME] ​ Altria Client Services ​ [EMAIL_ADDRESS][DOMAIN_NAME]" at bounding box center [794, 199] width 706 height 47
type input "FGS Global"
click at [1184, 193] on span "Save" at bounding box center [1193, 199] width 50 height 13
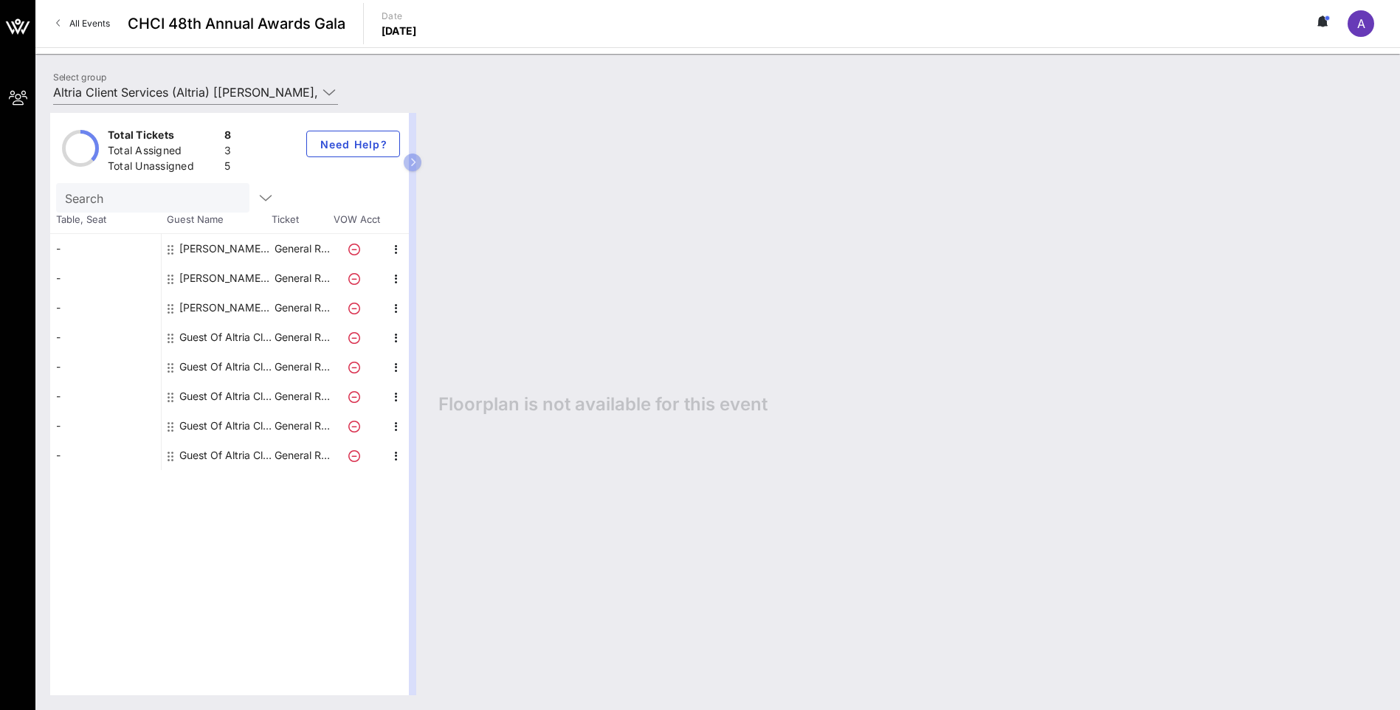
click at [207, 340] on div "Guest Of Altria Client Services" at bounding box center [225, 338] width 93 height 30
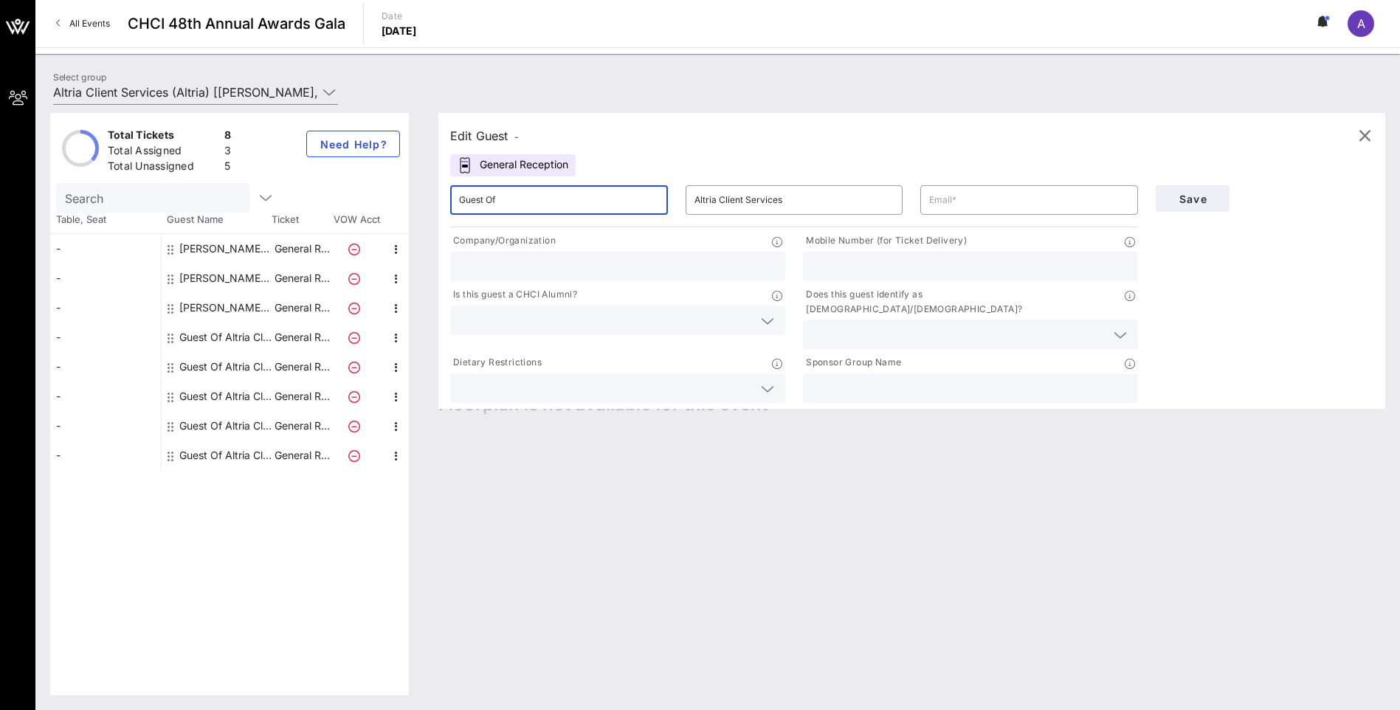
drag, startPoint x: 521, startPoint y: 204, endPoint x: 319, endPoint y: 191, distance: 202.7
click at [320, 191] on div "Total Tickets 8 Total Assigned 3 Total Unassigned 5 Need Help? Search Table, Se…" at bounding box center [717, 404] width 1335 height 582
type input "[PERSON_NAME]"
type input "Z"
type input "AnZu Strategies"
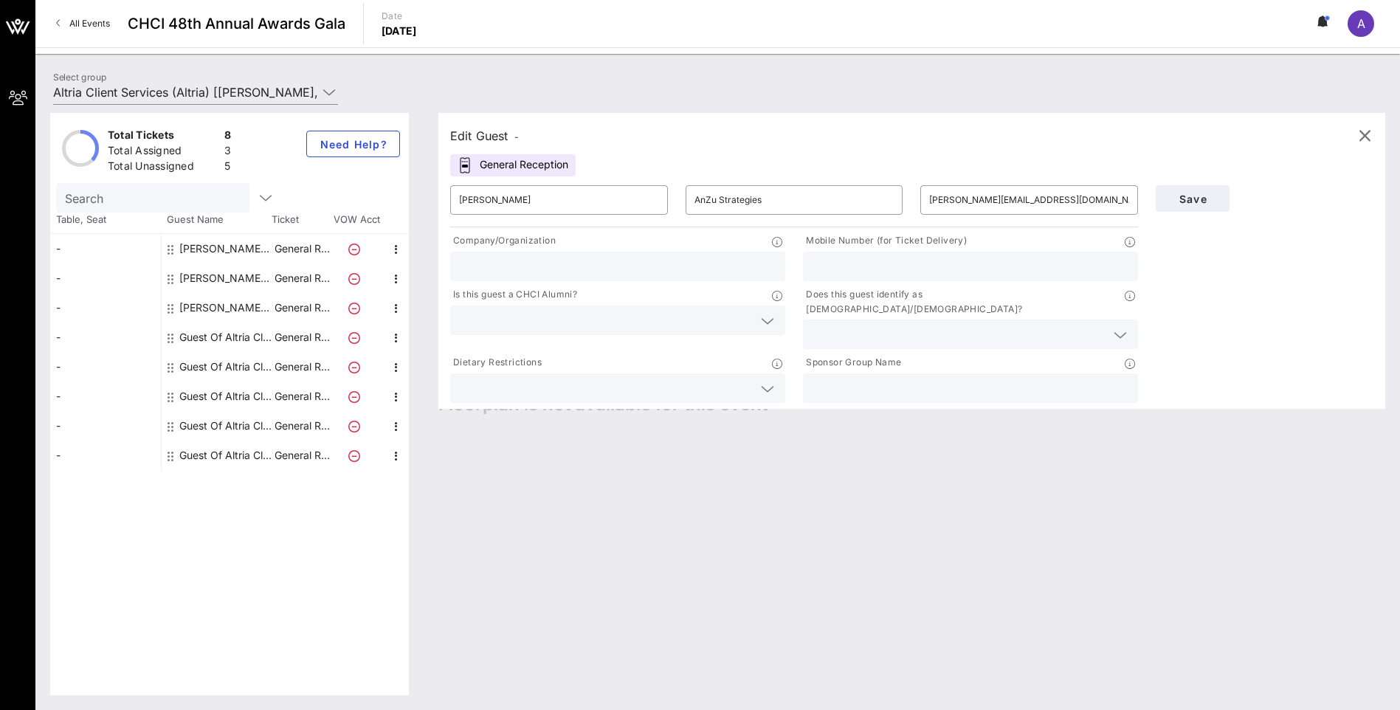
type input "[PERSON_NAME][EMAIL_ADDRESS][DOMAIN_NAME]"
type input "AnZu Strategies"
click at [538, 326] on input "text" at bounding box center [606, 320] width 294 height 19
click at [574, 389] on div "Not Sure" at bounding box center [617, 386] width 335 height 30
click at [839, 325] on input "text" at bounding box center [959, 334] width 294 height 19
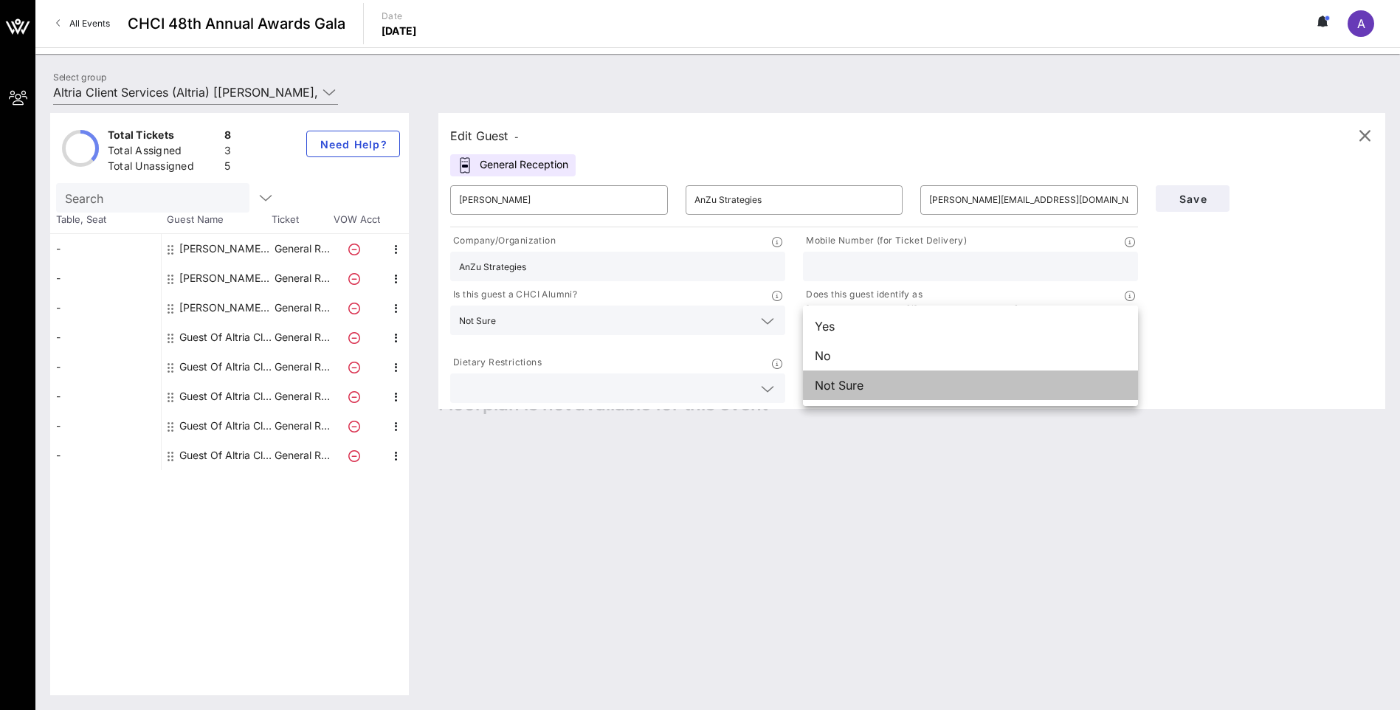
click at [847, 387] on div "Not Sure" at bounding box center [970, 386] width 335 height 30
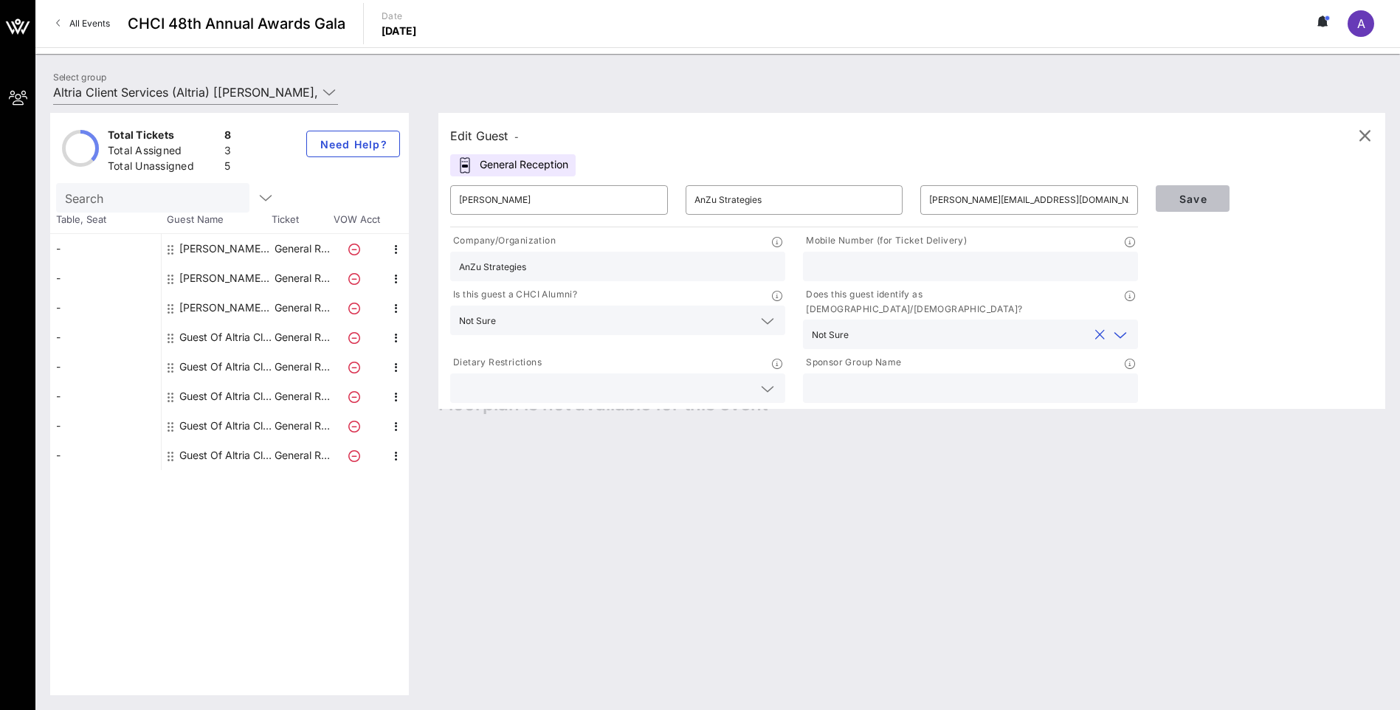
click at [1185, 199] on span "Save" at bounding box center [1193, 199] width 50 height 13
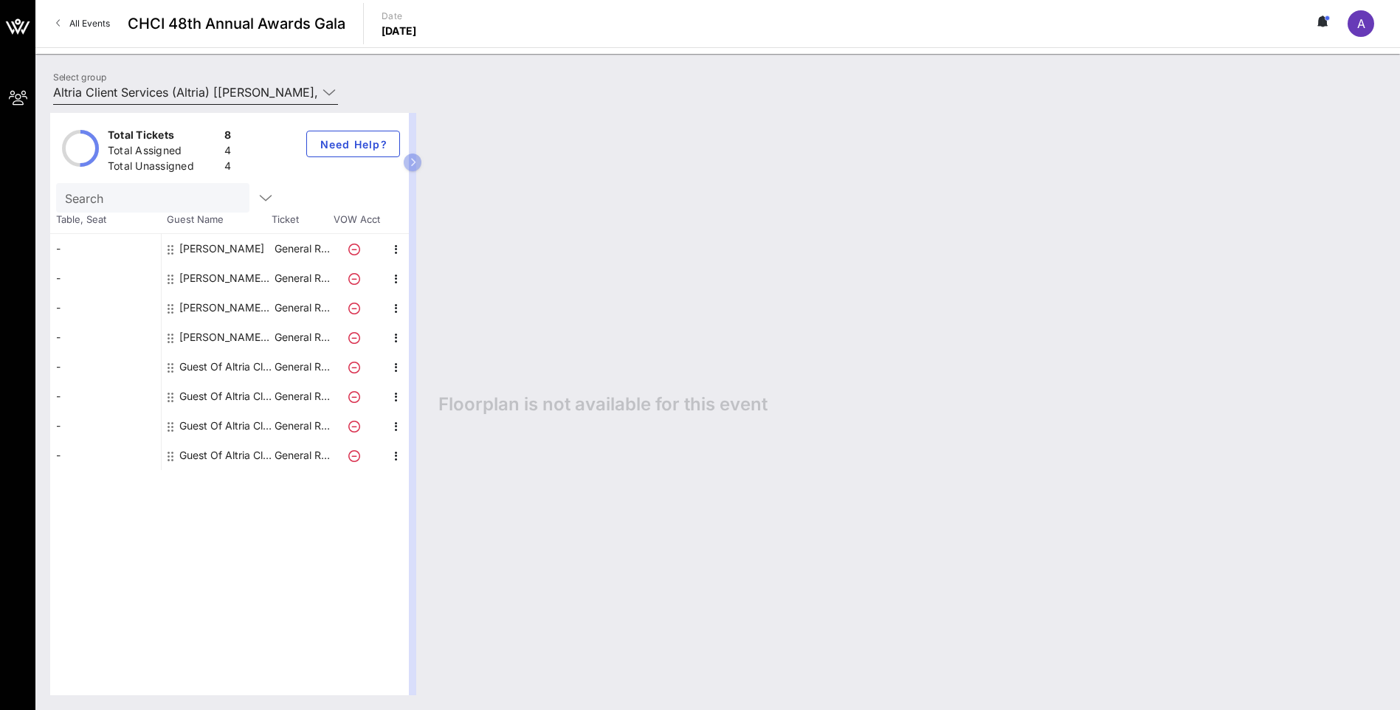
click at [328, 92] on icon at bounding box center [329, 92] width 13 height 18
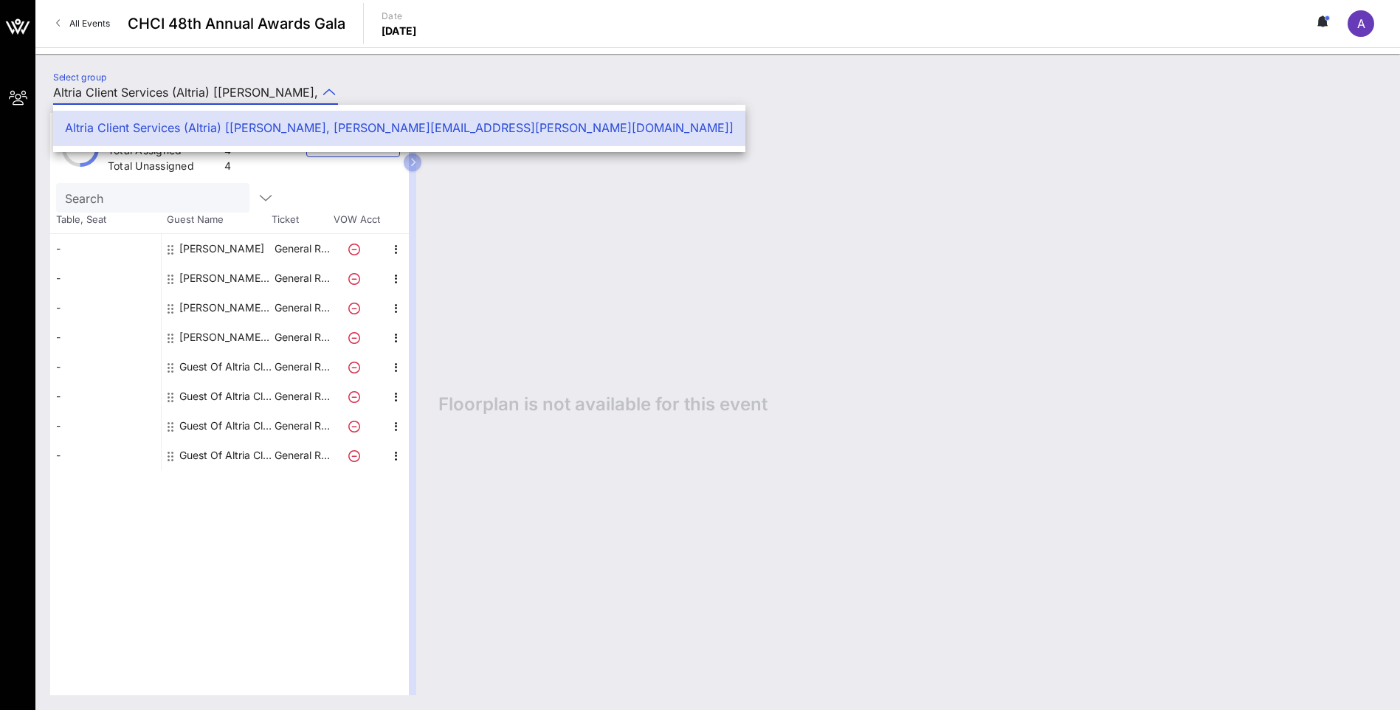
click at [198, 371] on div "Guest Of Altria Client Services" at bounding box center [225, 367] width 93 height 30
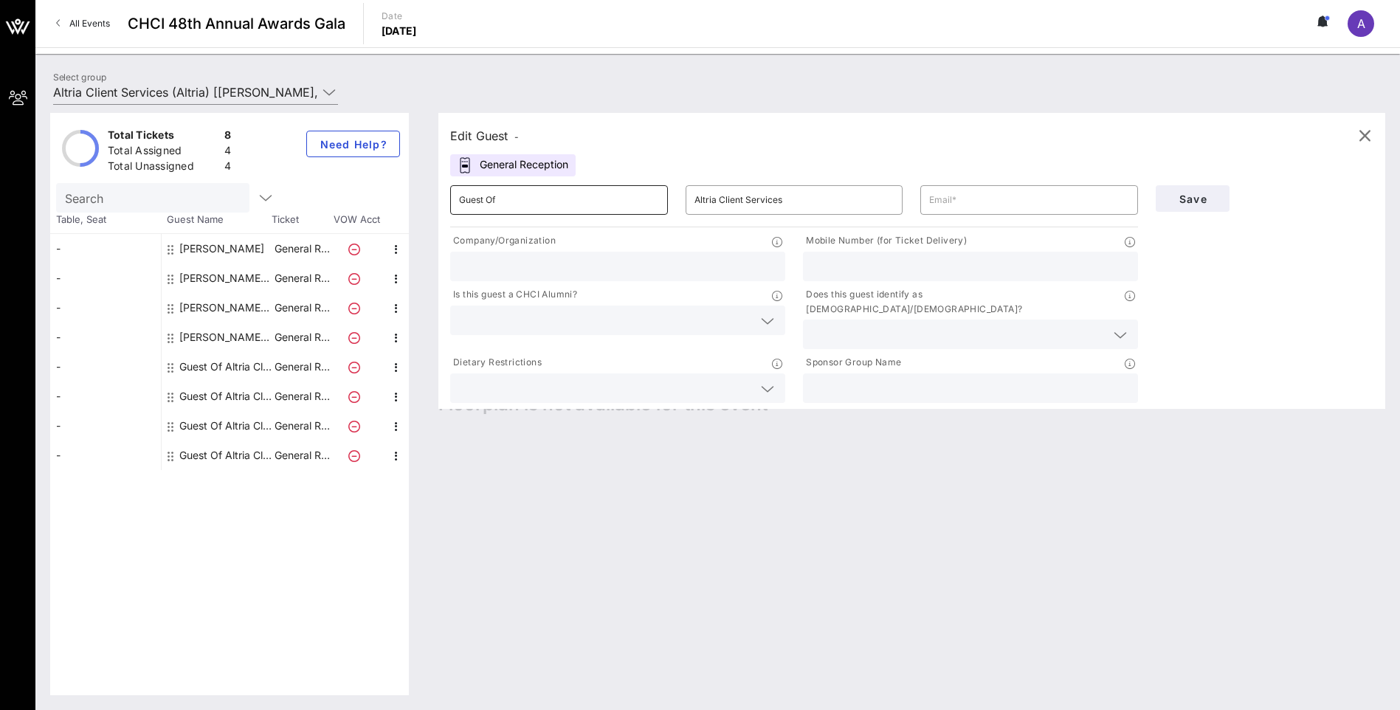
click at [492, 198] on input "Guest Of" at bounding box center [559, 200] width 200 height 24
click at [492, 197] on input "Guest Of" at bounding box center [559, 200] width 200 height 24
type input "[PERSON_NAME]"
type input "[PERSON_NAME][EMAIL_ADDRESS][PERSON_NAME][DOMAIN_NAME]"
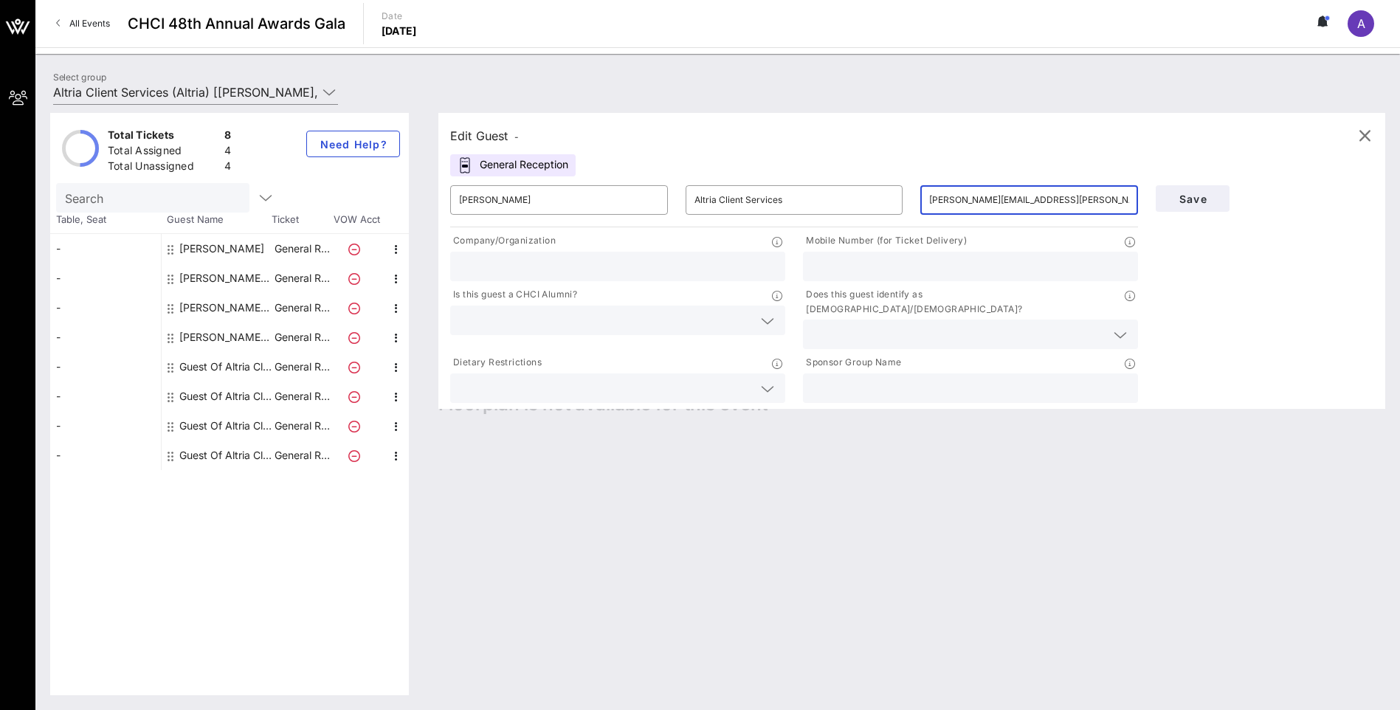
type input "Altria"
type input "2027542679"
click at [577, 319] on input "text" at bounding box center [606, 320] width 294 height 19
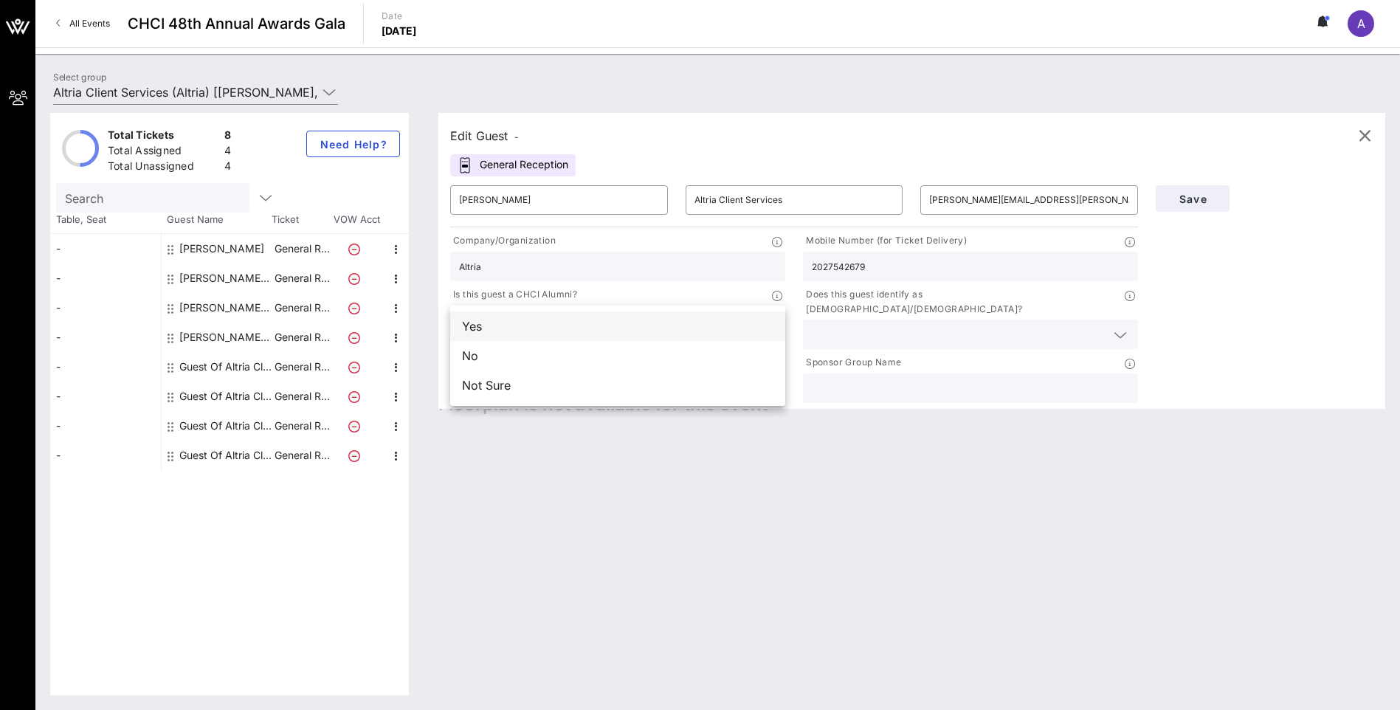
click at [552, 328] on div "Yes" at bounding box center [617, 326] width 335 height 30
click at [867, 326] on input "text" at bounding box center [959, 334] width 294 height 19
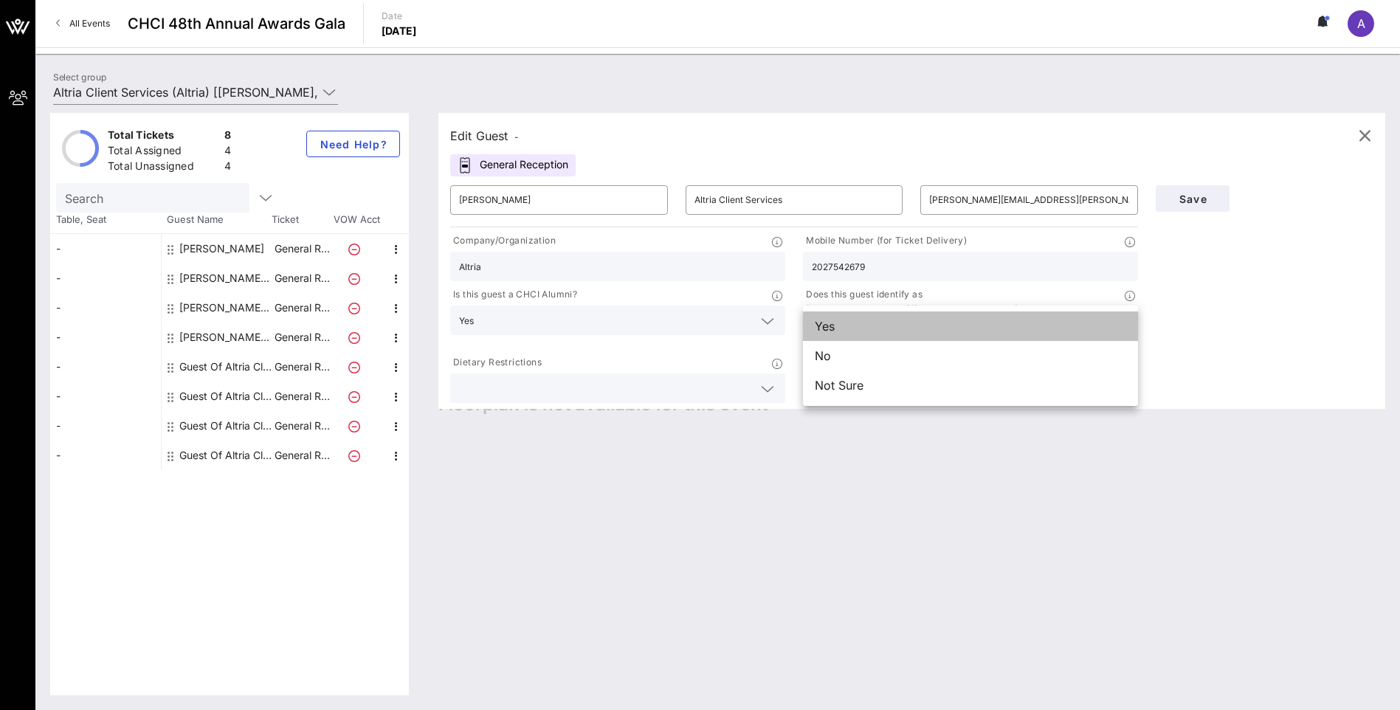
click at [864, 335] on div "Yes" at bounding box center [970, 326] width 335 height 30
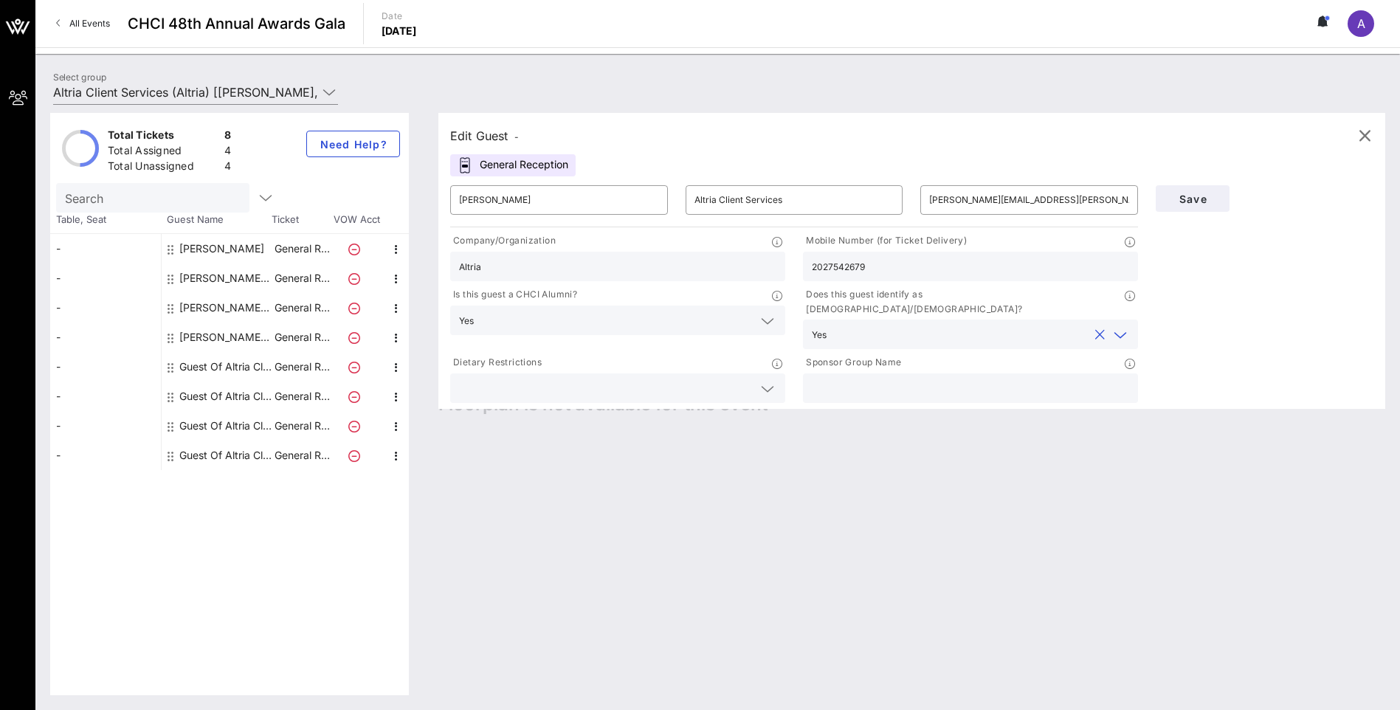
click at [765, 380] on icon at bounding box center [767, 389] width 13 height 18
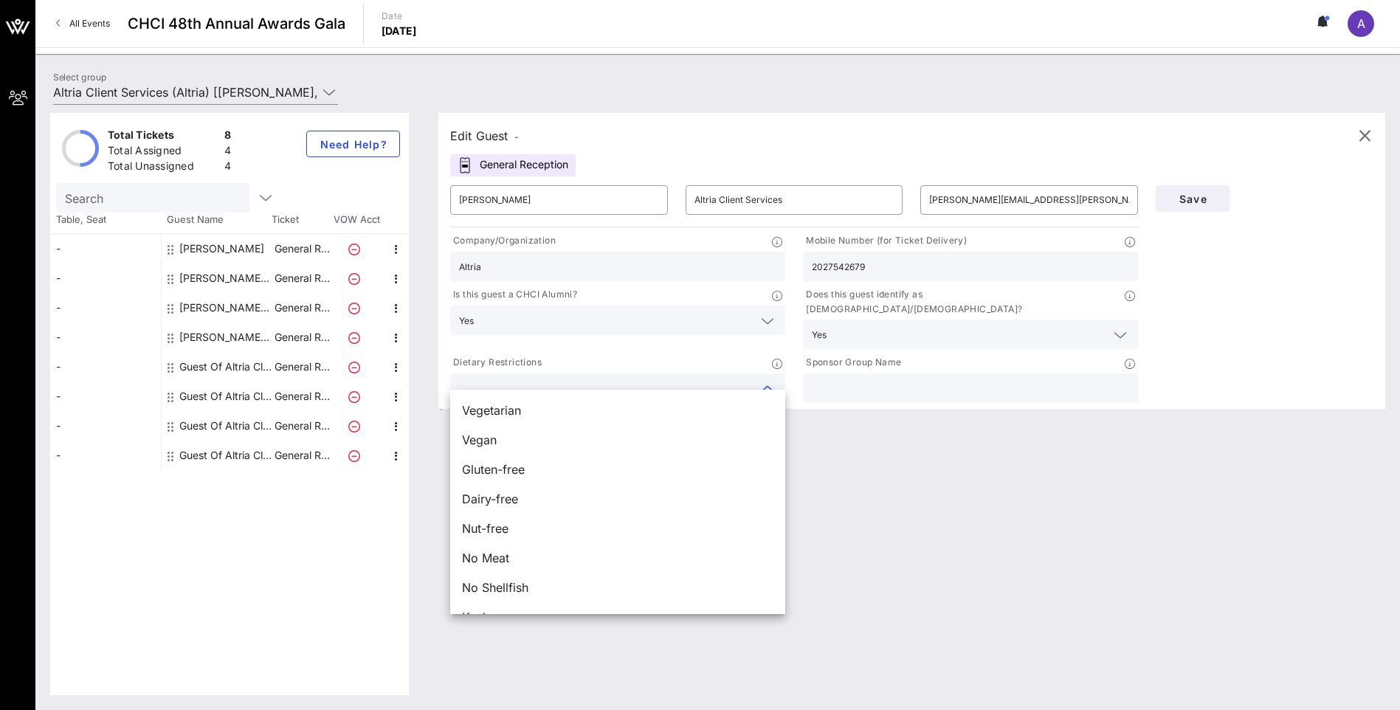
click at [954, 430] on div "Edit Guest - General Reception ​ [PERSON_NAME] ​ Altria Client Services ​ [EMAI…" at bounding box center [905, 404] width 962 height 582
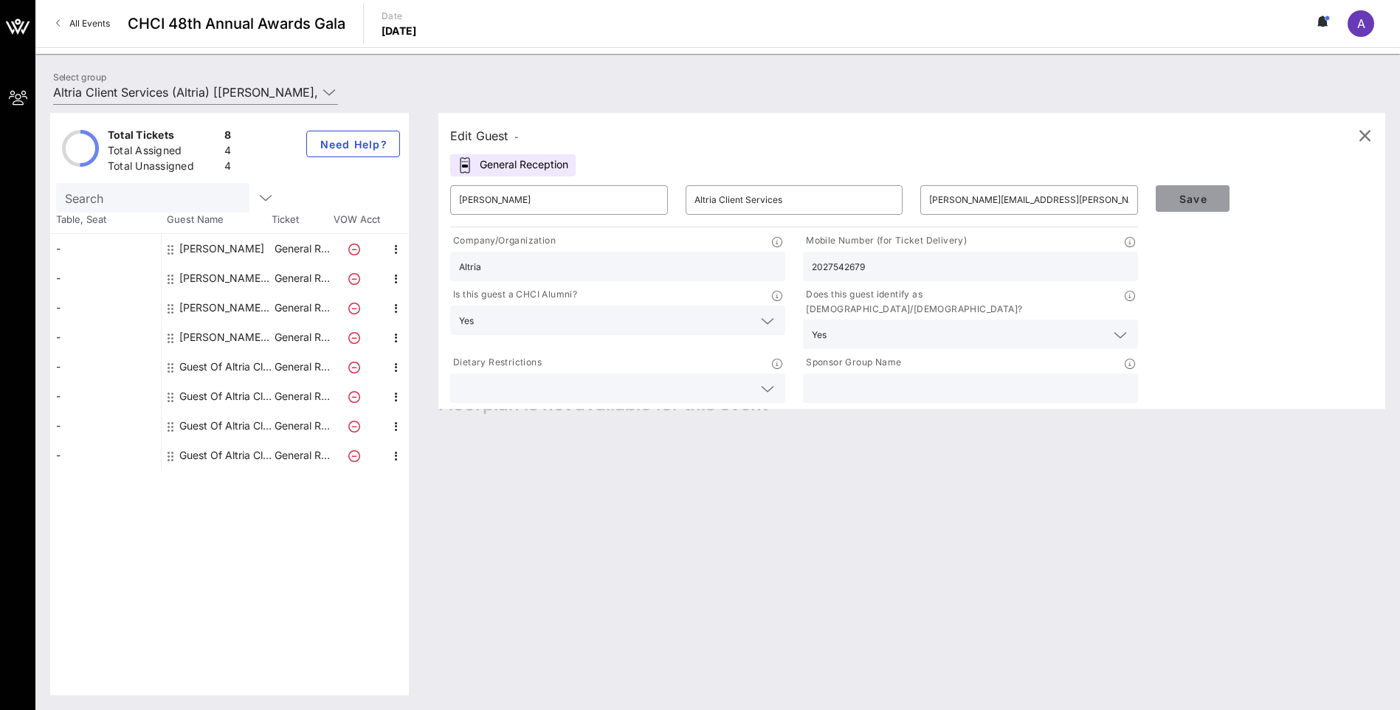
click at [1188, 197] on span "Save" at bounding box center [1193, 199] width 50 height 13
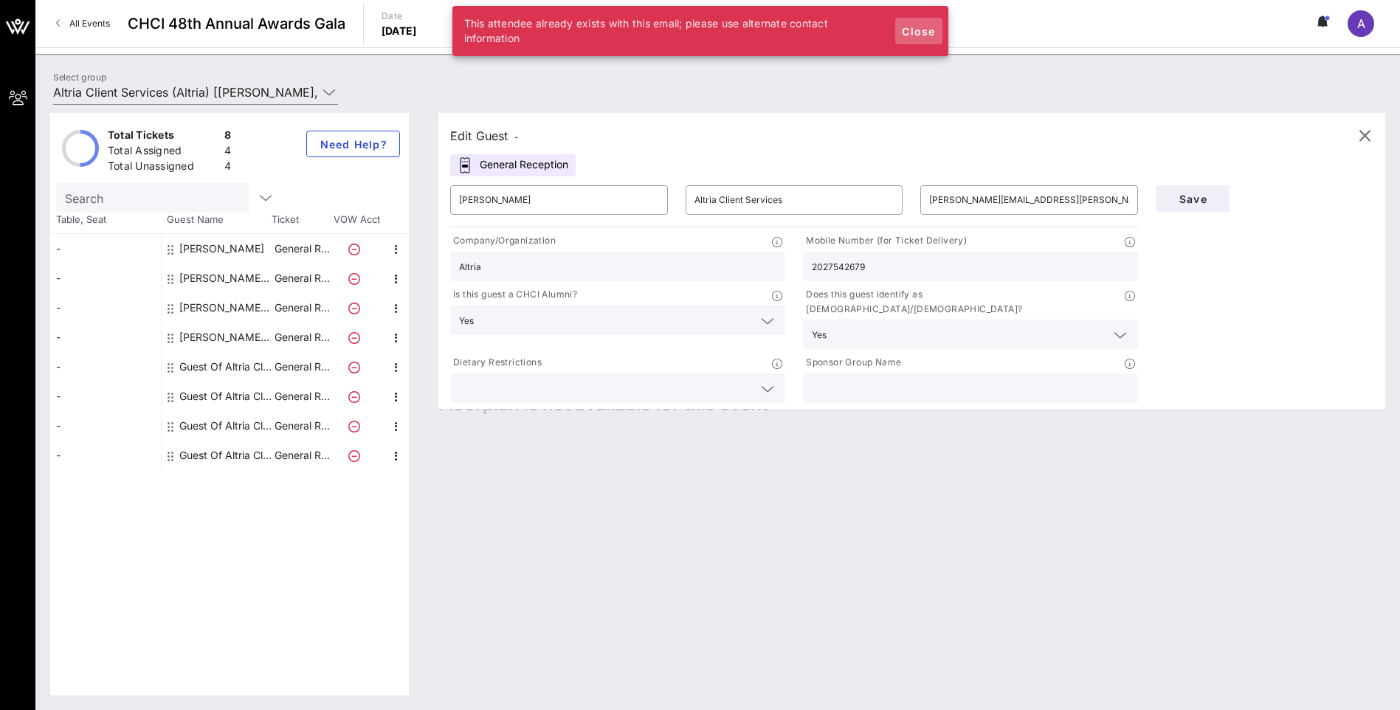
click at [924, 30] on span "Close" at bounding box center [918, 31] width 35 height 13
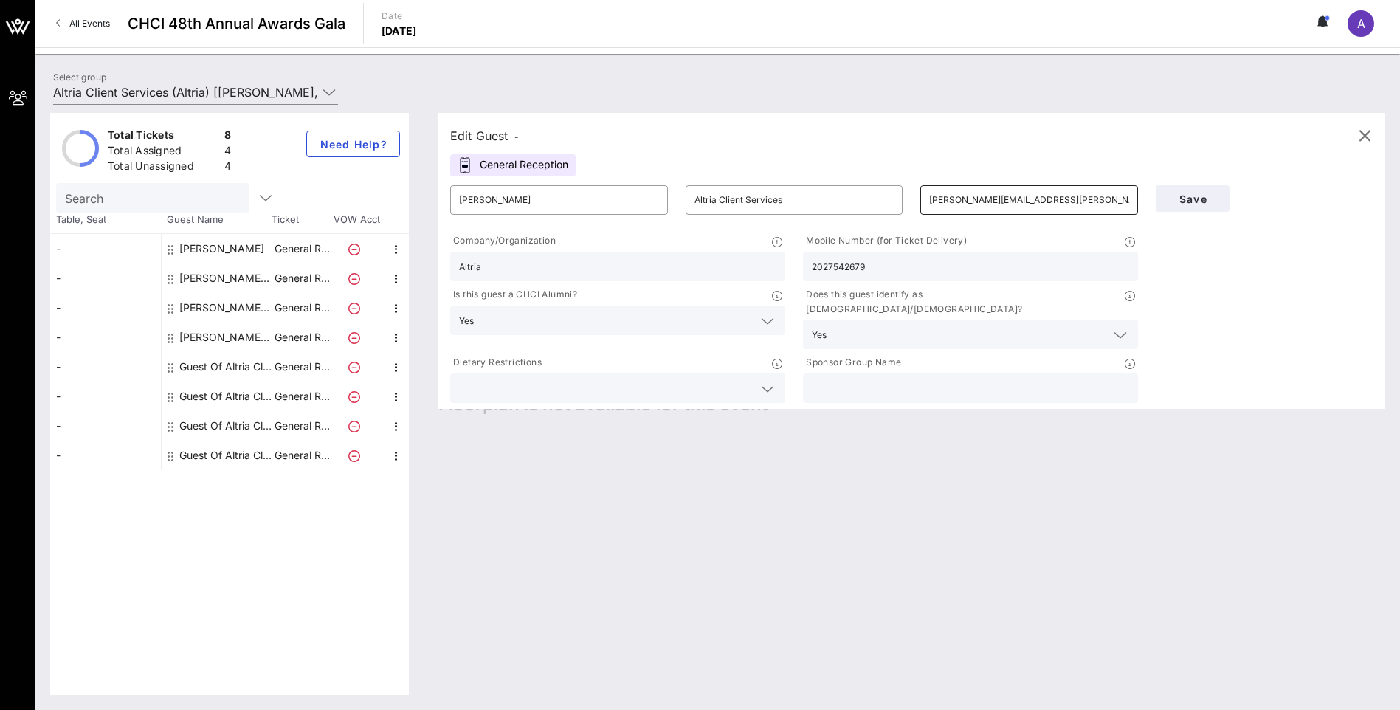
click at [1017, 196] on input "[PERSON_NAME][EMAIL_ADDRESS][PERSON_NAME][DOMAIN_NAME]" at bounding box center [1029, 200] width 200 height 24
drag, startPoint x: 1018, startPoint y: 196, endPoint x: 793, endPoint y: 179, distance: 225.0
click at [793, 179] on div "​ [PERSON_NAME] ​ Altria Client Services ​ [EMAIL_ADDRESS][PERSON_NAME][DOMAIN_…" at bounding box center [794, 199] width 706 height 47
type input "[PERSON_NAME][EMAIL_ADDRESS][PERSON_NAME][DOMAIN_NAME]"
click at [1210, 206] on button "Save" at bounding box center [1193, 198] width 74 height 27
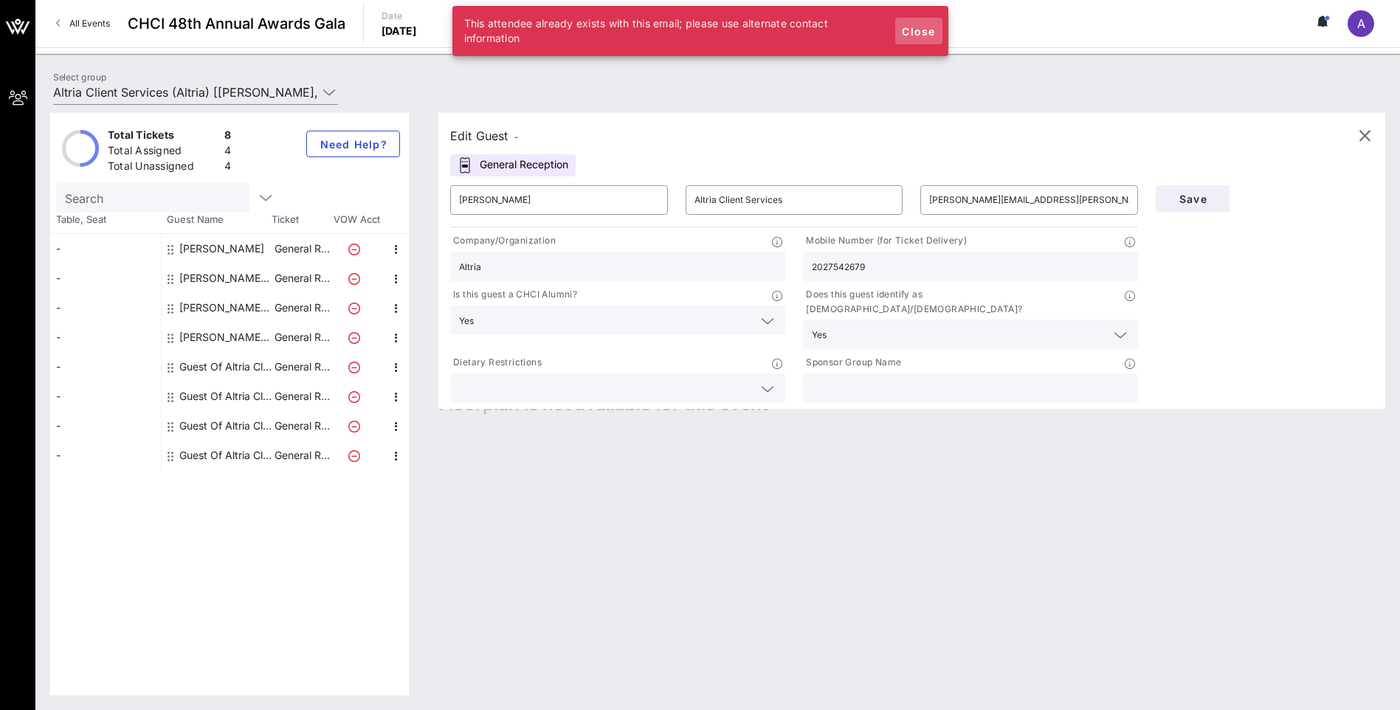
click at [928, 35] on span "Close" at bounding box center [918, 31] width 35 height 13
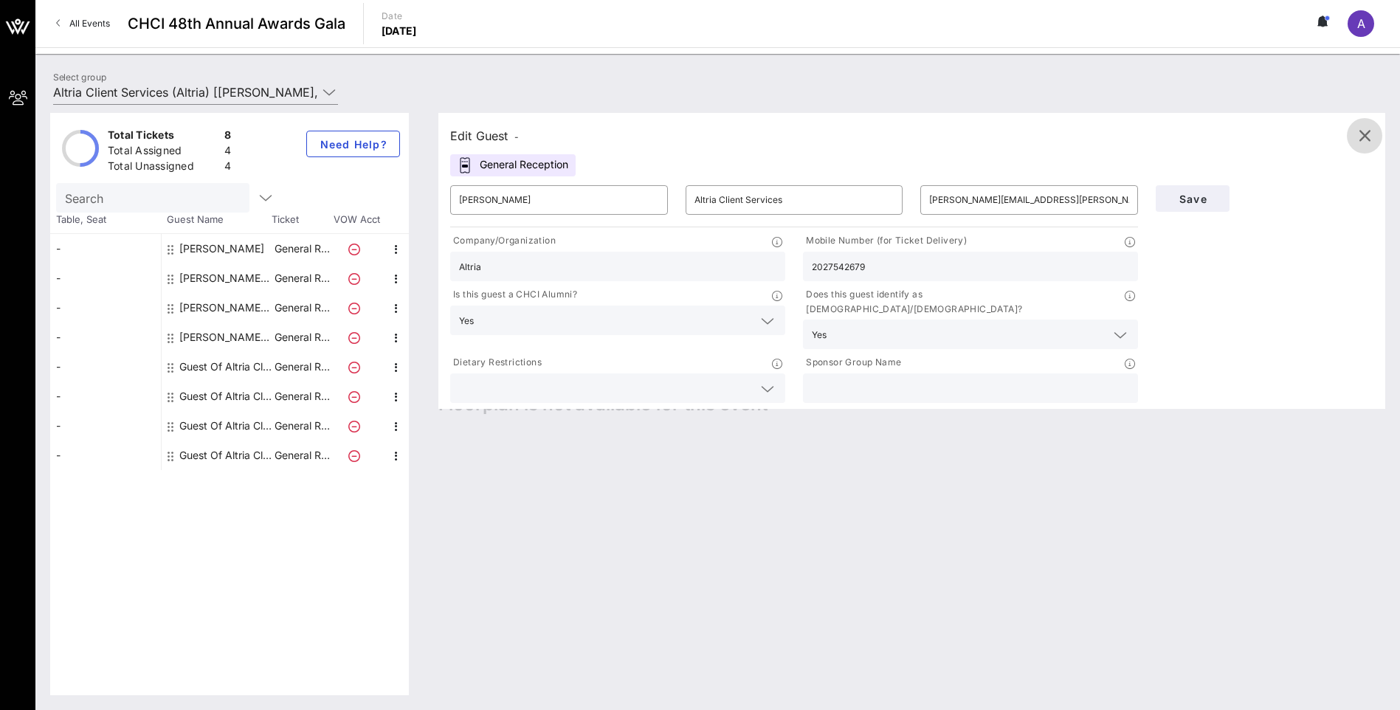
click at [1370, 133] on icon "button" at bounding box center [1365, 136] width 18 height 18
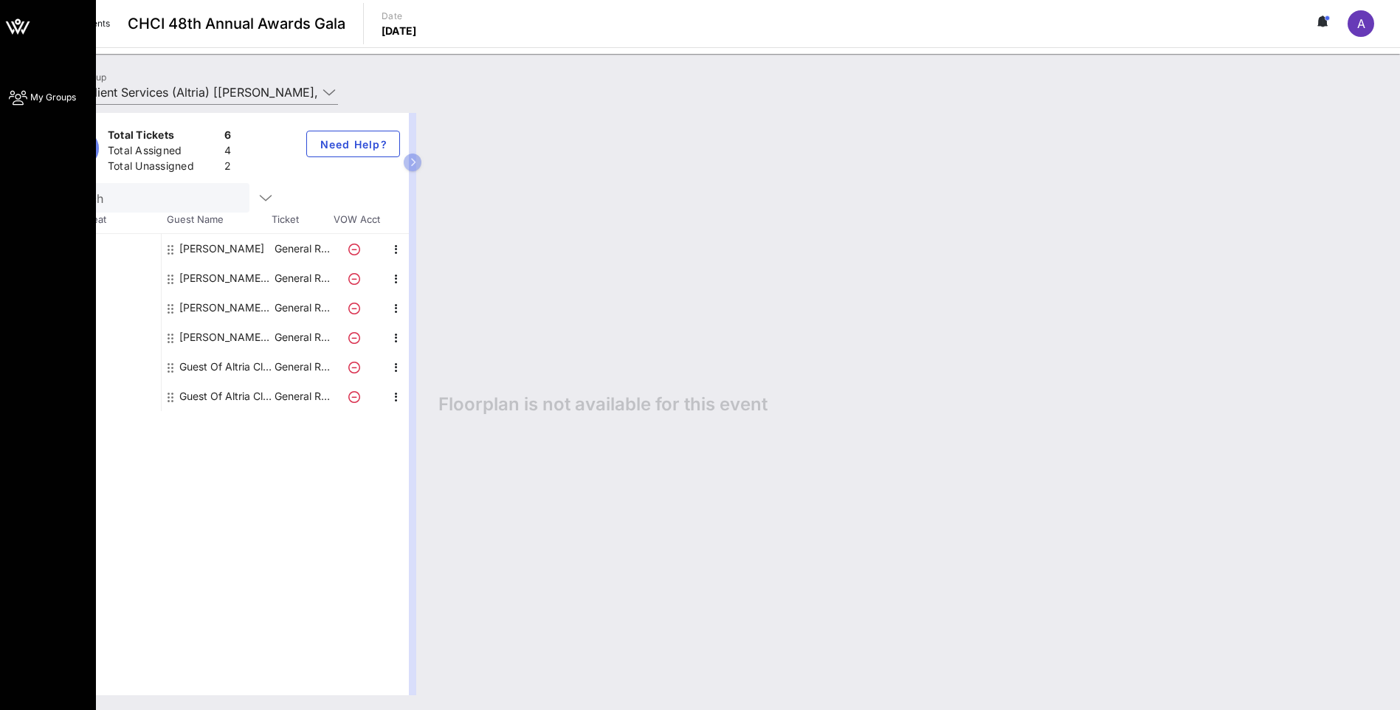
type input "Altria Client Services (Altria) [[PERSON_NAME], [PERSON_NAME][EMAIL_ADDRESS][PE…"
